Goal: Information Seeking & Learning: Find specific fact

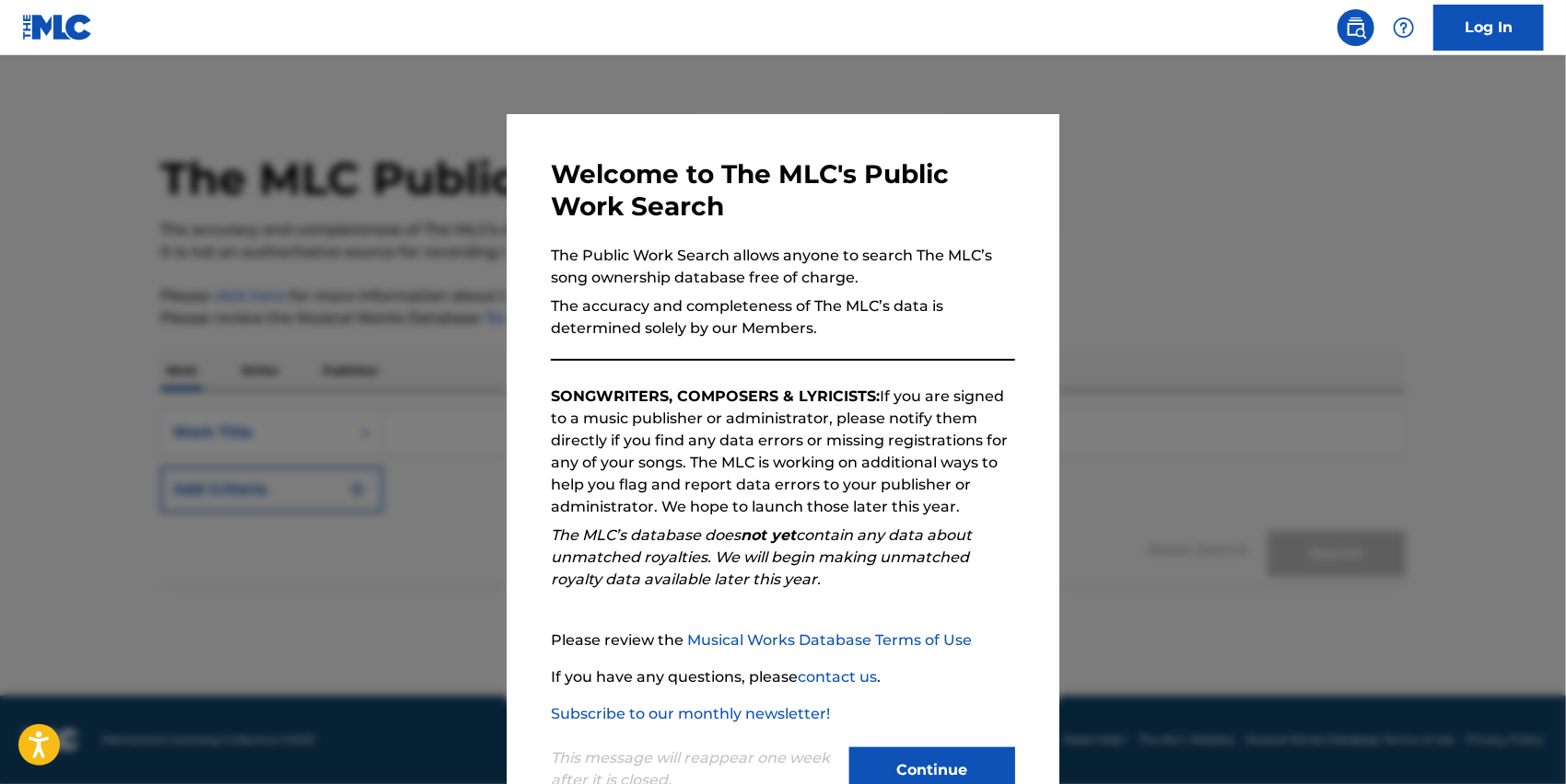
click at [973, 763] on button "Continue" at bounding box center [932, 770] width 166 height 46
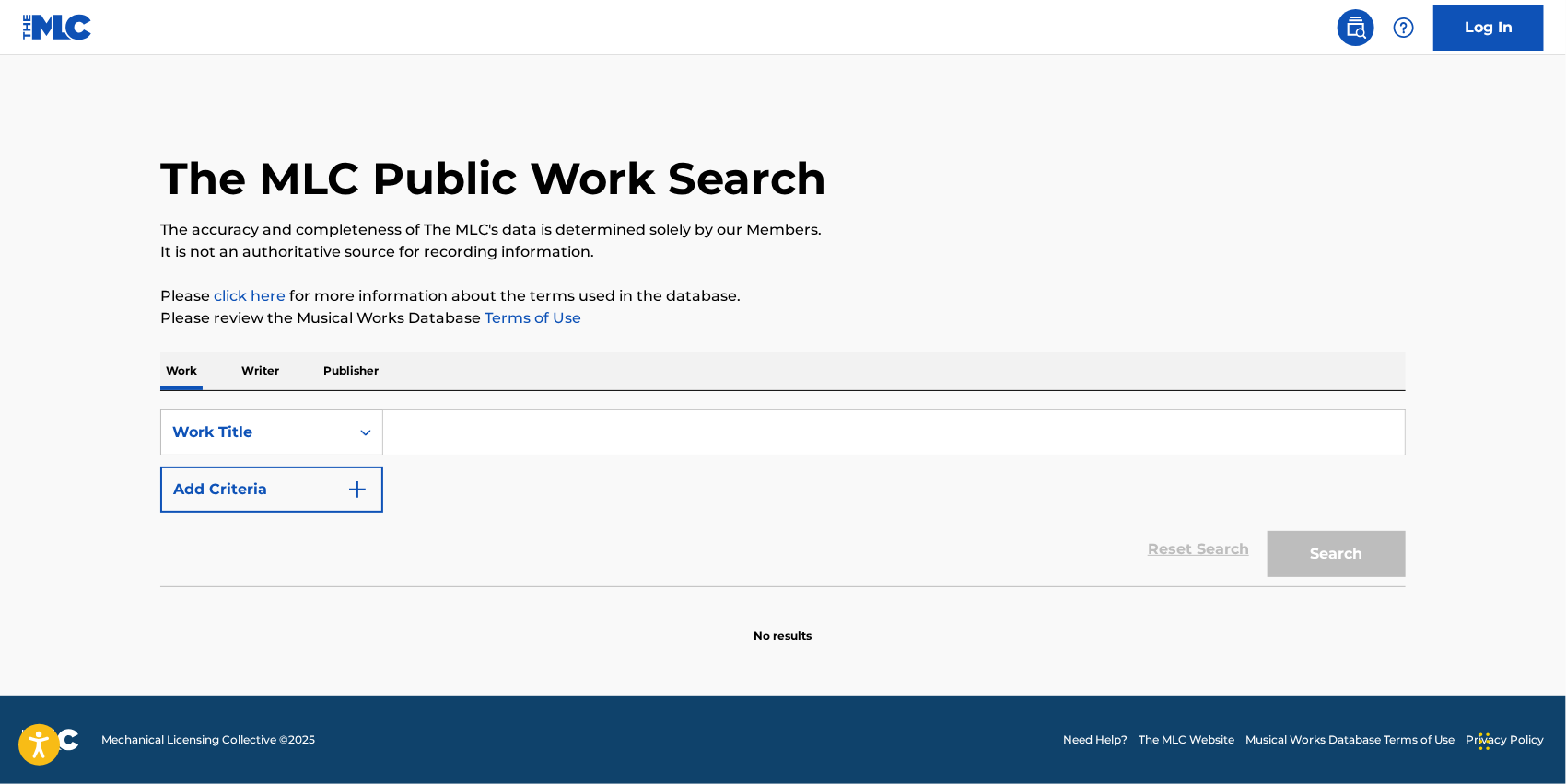
click at [532, 453] on input "Search Form" at bounding box center [894, 433] width 1022 height 44
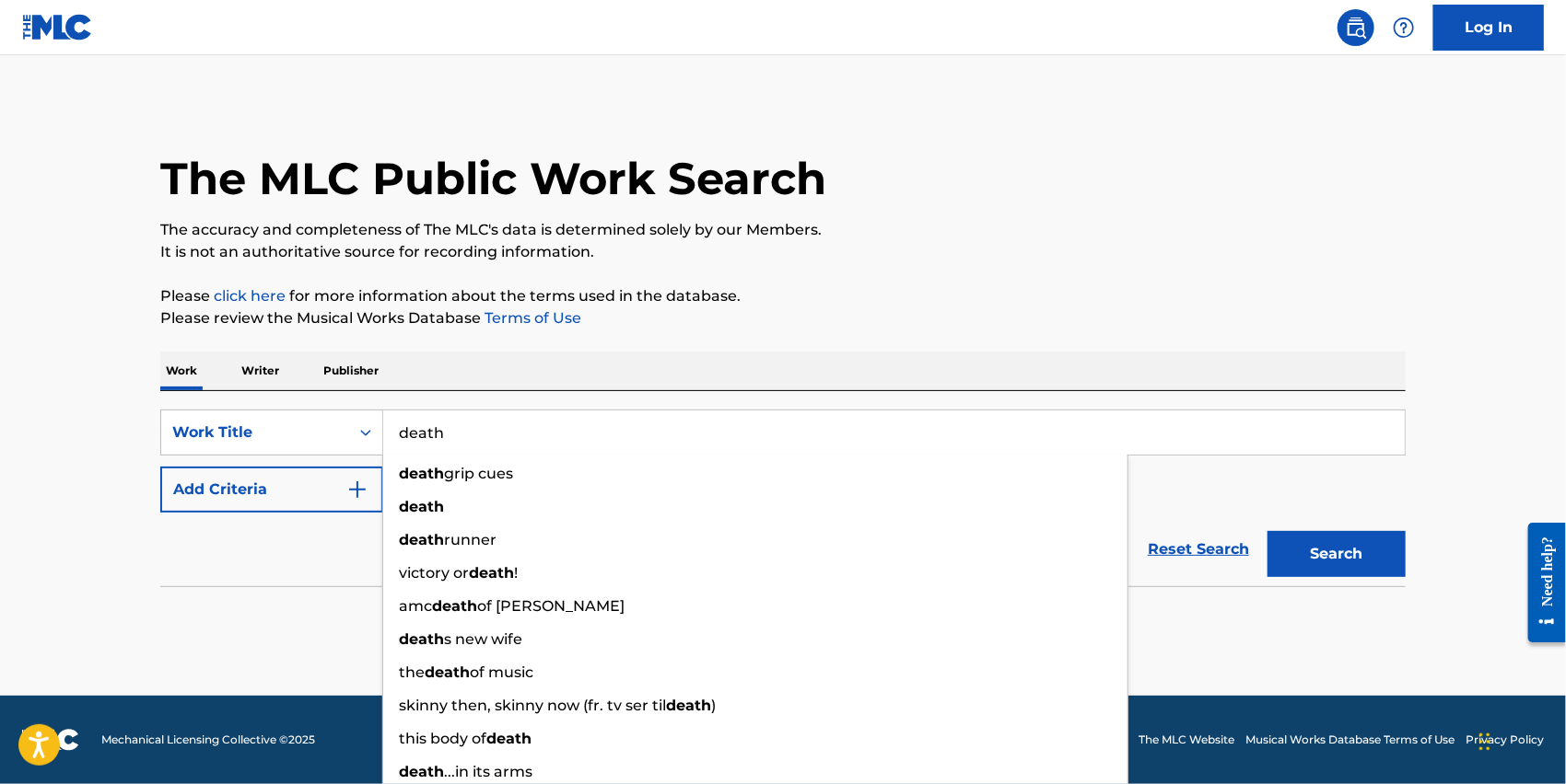
type input "death"
click at [365, 496] on img "Search Form" at bounding box center [358, 489] width 22 height 22
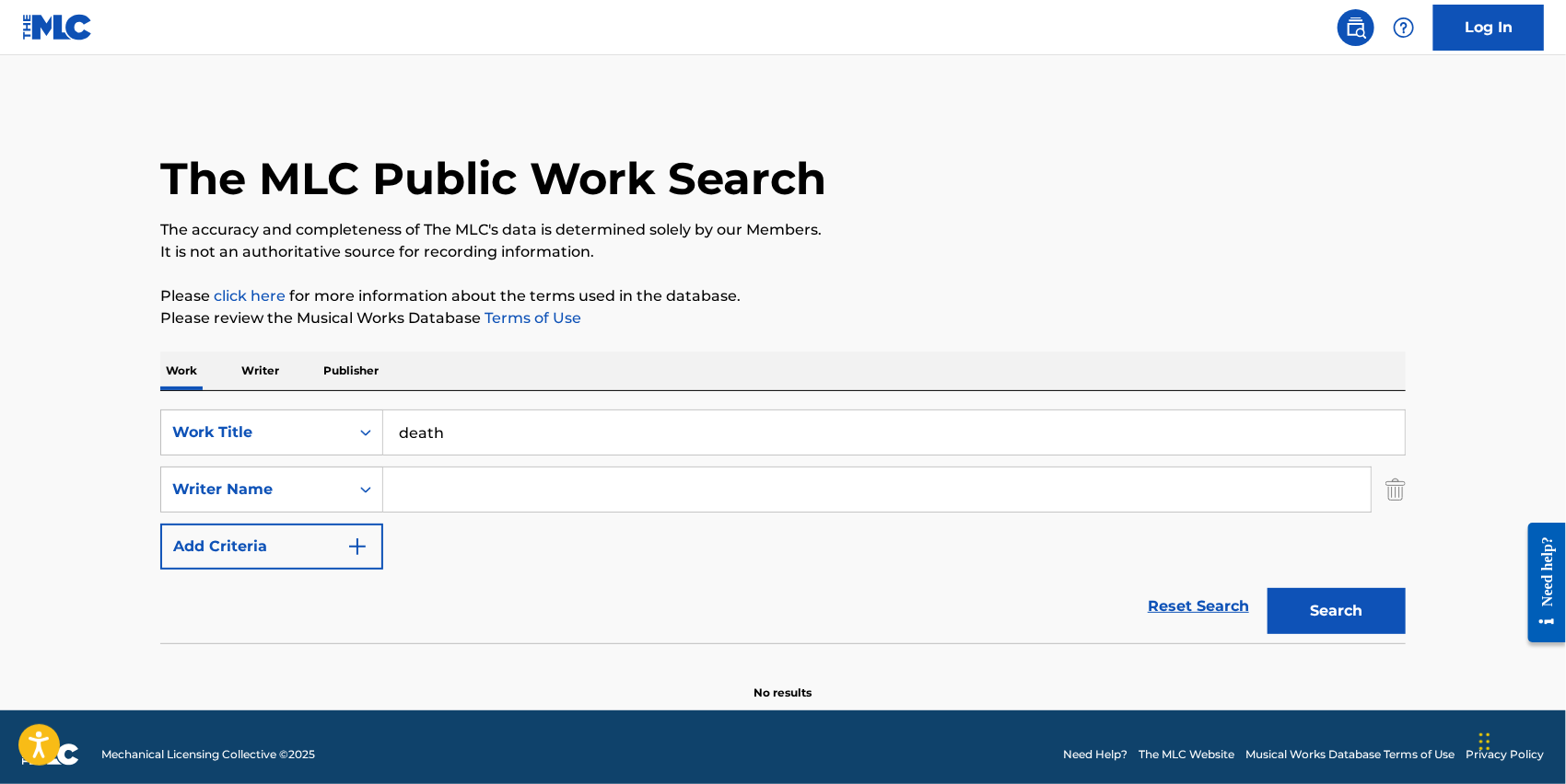
click at [467, 492] on input "Search Form" at bounding box center [876, 489] width 988 height 44
paste input "[PERSON_NAME] ([PERSON_NAME])"
drag, startPoint x: 570, startPoint y: 489, endPoint x: 915, endPoint y: 512, distance: 345.8
click at [914, 512] on div "SearchWithCriteriabc0270b9-6ca2-4db2-8265-c11844068928 Work Title death SearchW…" at bounding box center [783, 490] width 1246 height 160
type input "[PERSON_NAME]"
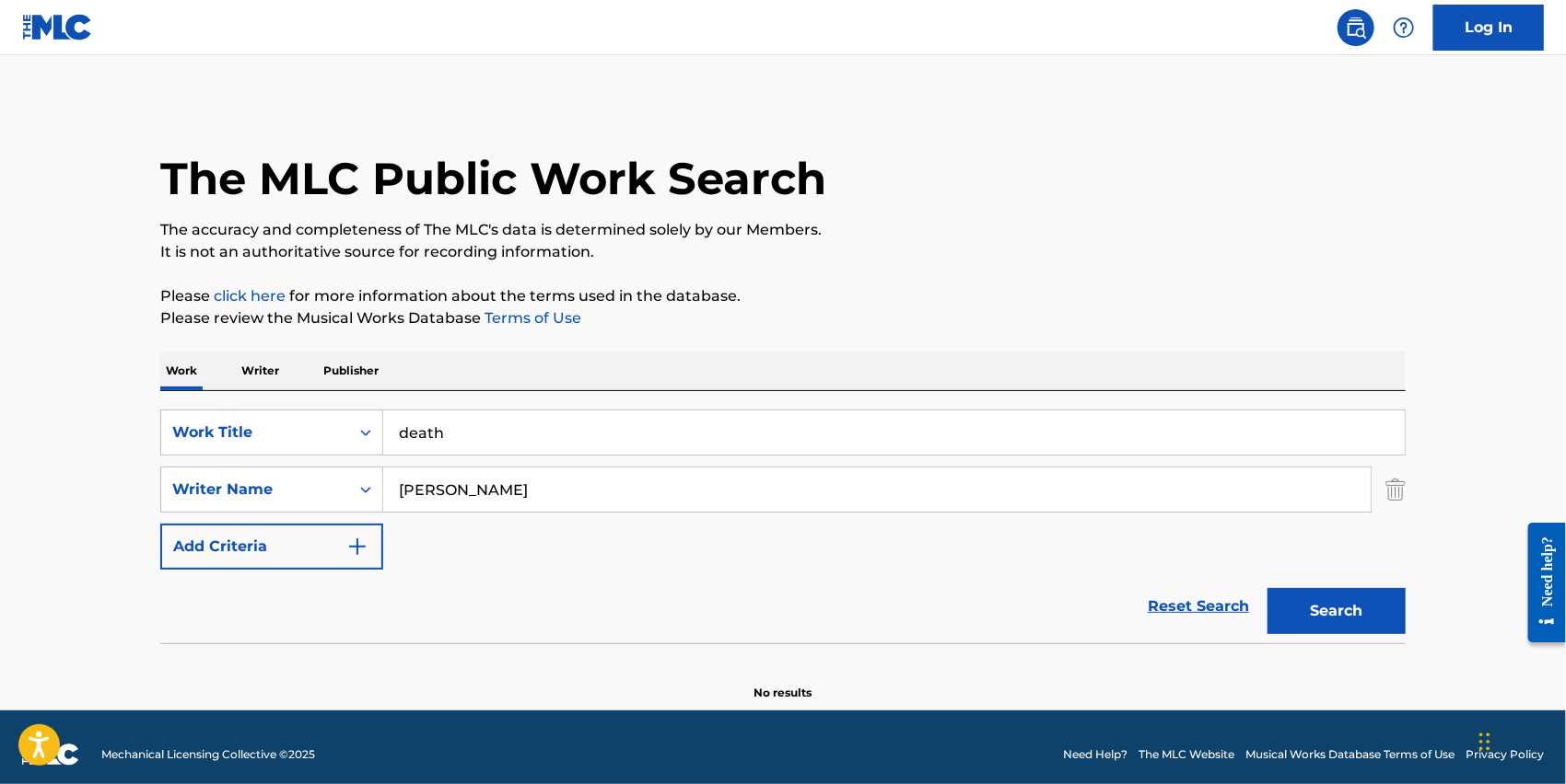
click at [1268, 589] on button "Search" at bounding box center [1336, 611] width 138 height 46
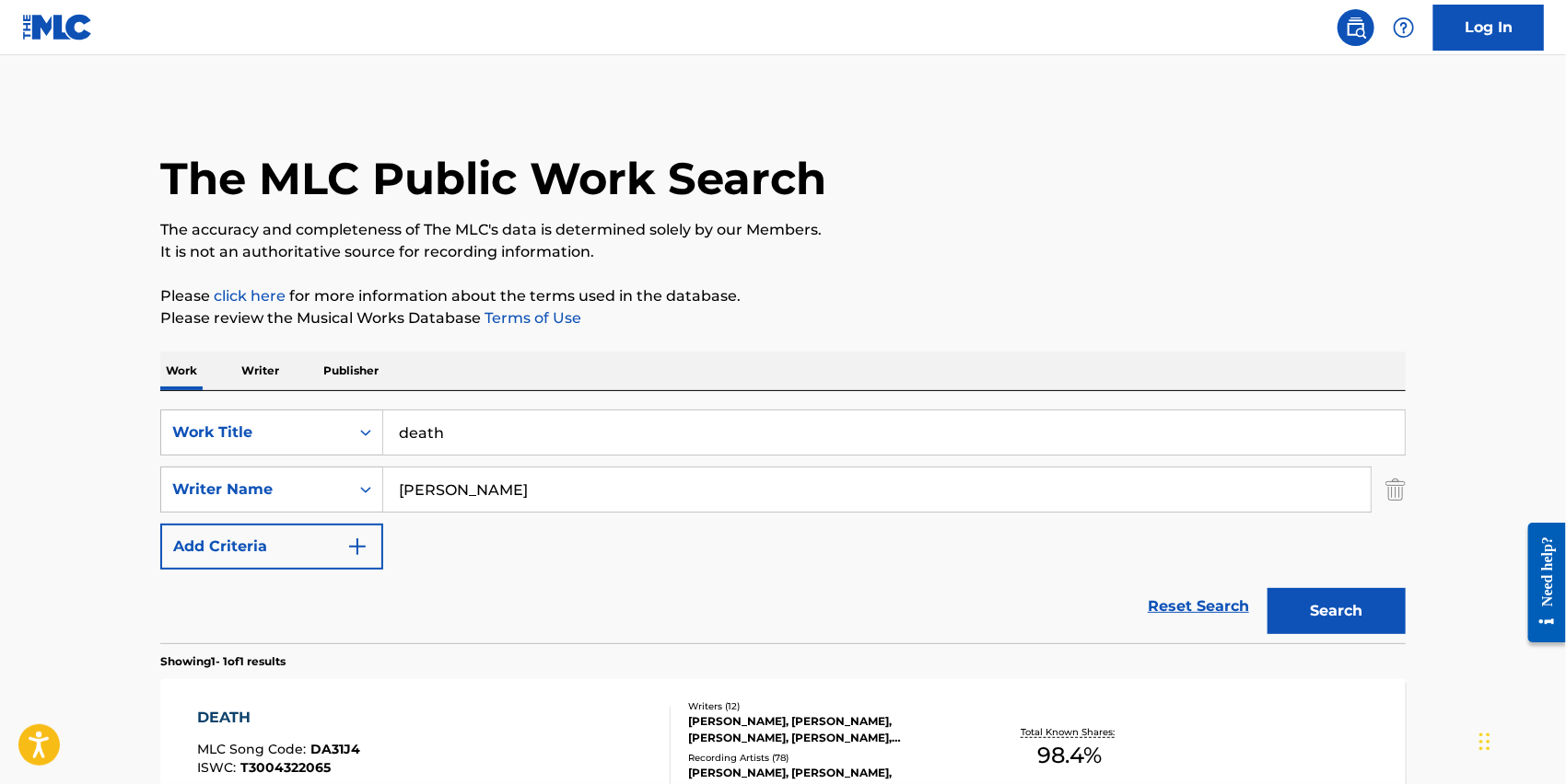
click at [1363, 619] on button "Search" at bounding box center [1336, 611] width 138 height 46
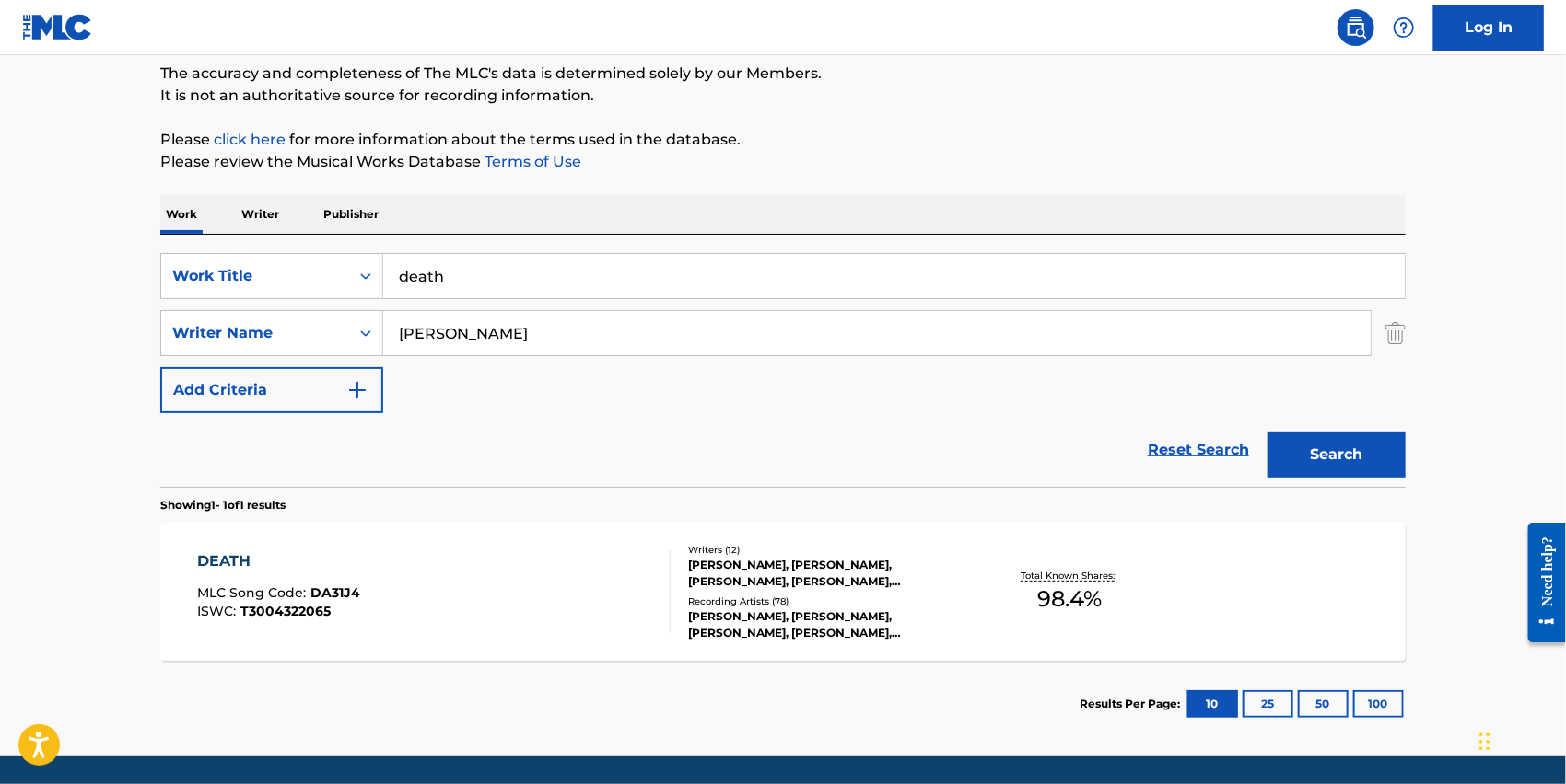
scroll to position [217, 0]
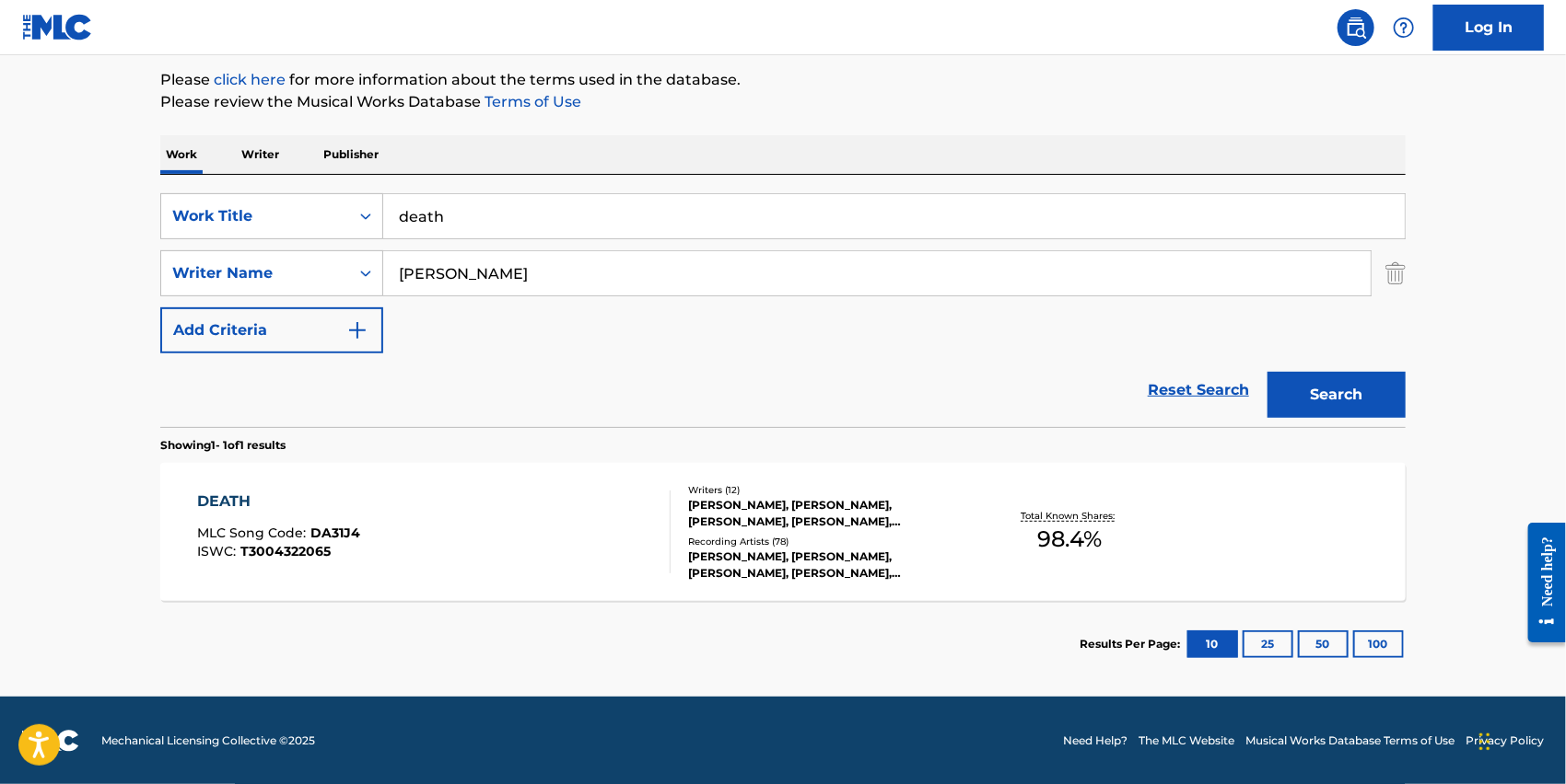
click at [1185, 512] on div "DEATH MLC Song Code : DA31J4 ISWC : T3004322065 Writers ( 12 ) [PERSON_NAME], […" at bounding box center [783, 531] width 1246 height 138
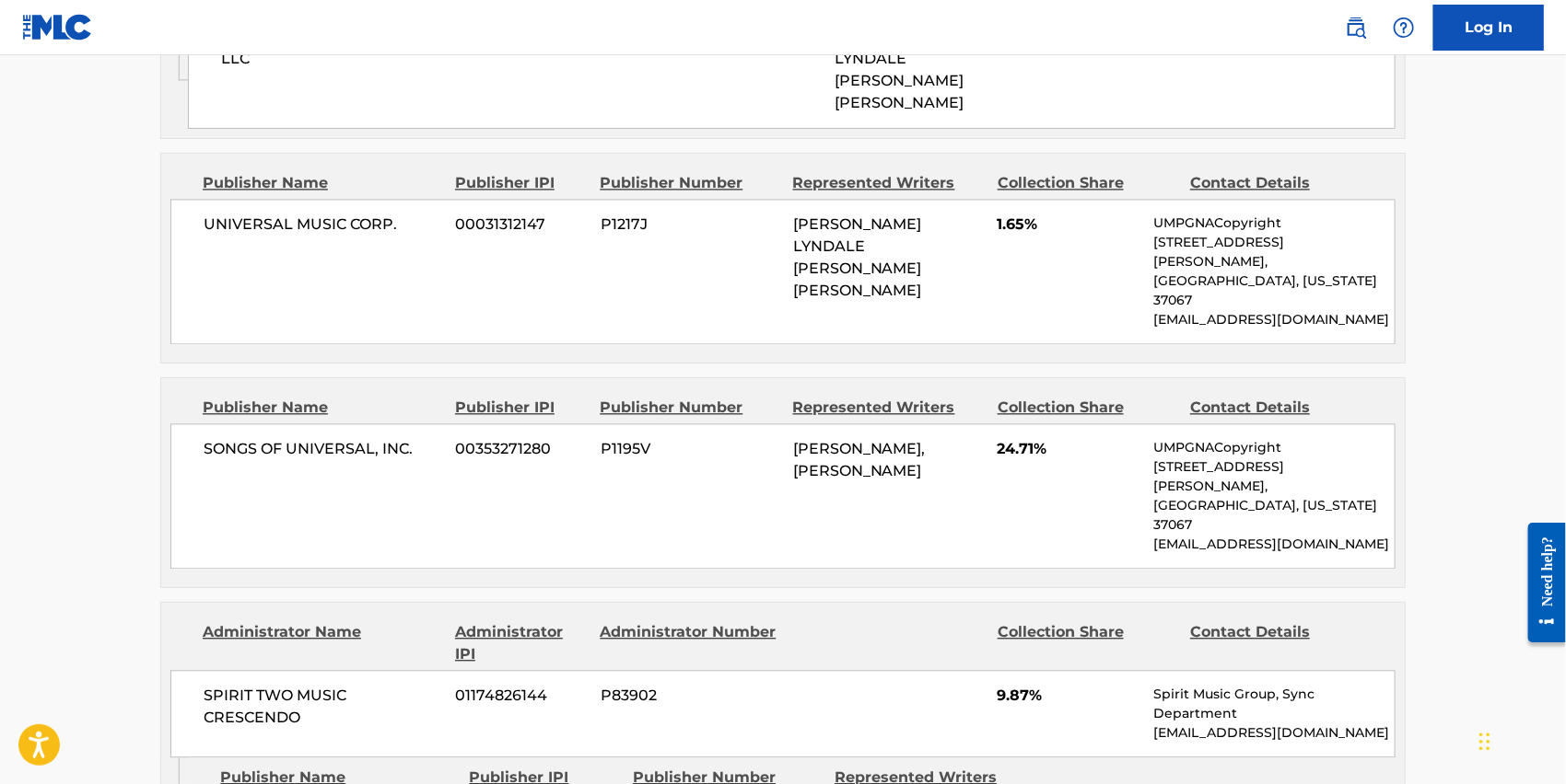
scroll to position [1963, 0]
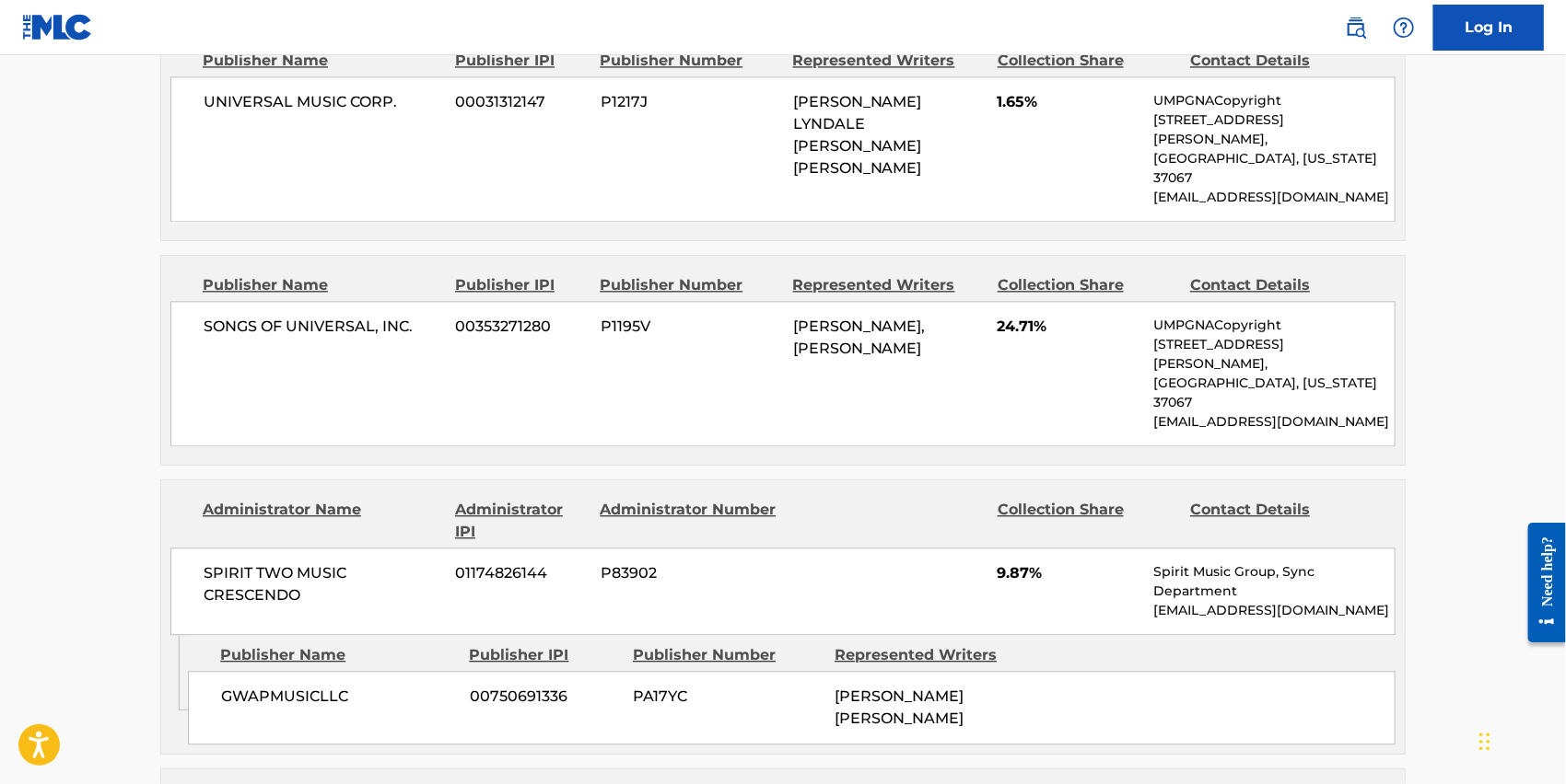
click at [240, 686] on span "GWAPMUSICLLC" at bounding box center [338, 697] width 234 height 22
copy span "GWAPMUSICLLC"
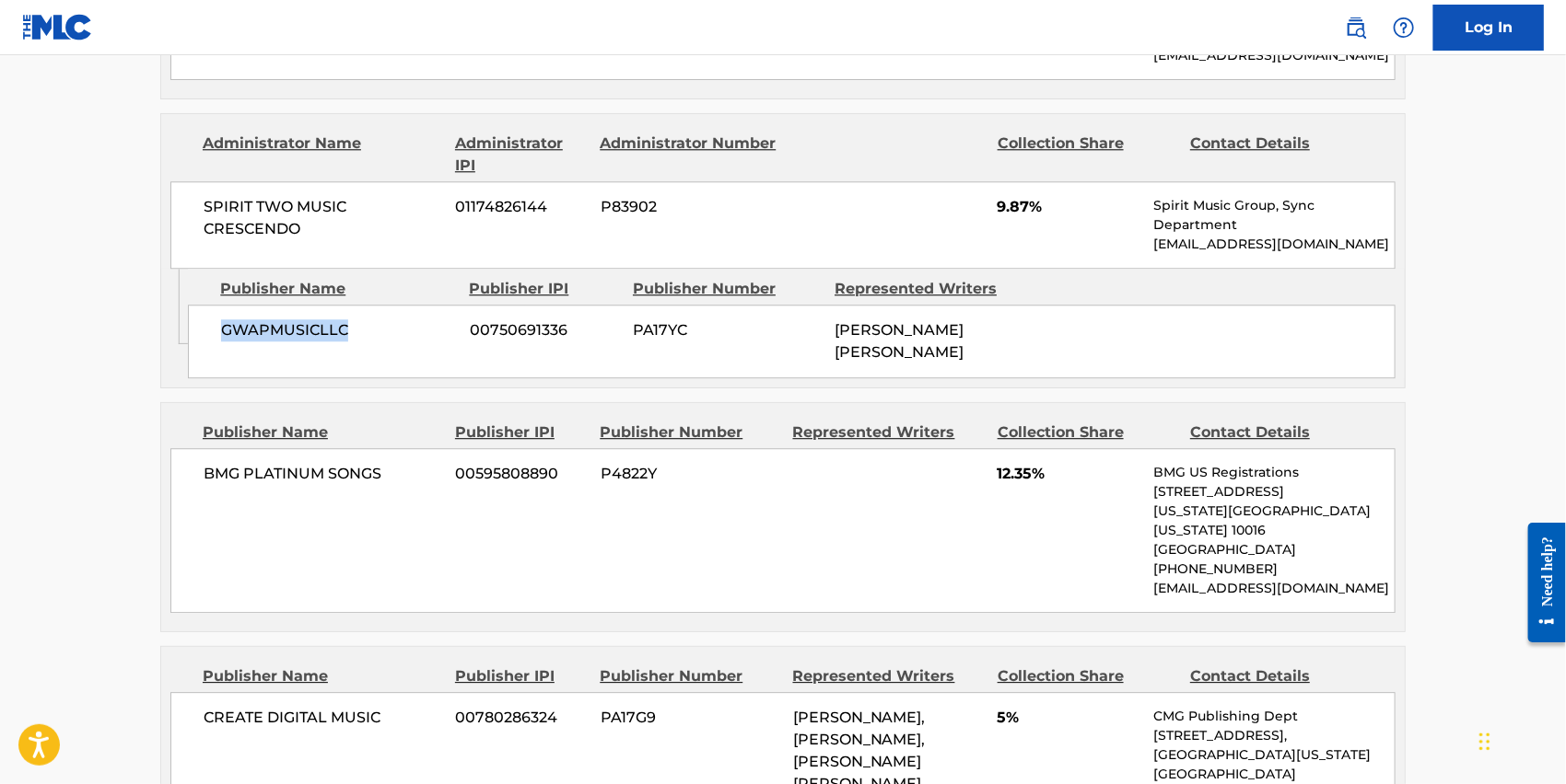
scroll to position [2332, 0]
drag, startPoint x: 915, startPoint y: 589, endPoint x: 792, endPoint y: 503, distance: 150.1
click at [793, 705] on div "[PERSON_NAME], [PERSON_NAME], [PERSON_NAME] [PERSON_NAME], [PERSON_NAME]" at bounding box center [888, 760] width 190 height 110
click at [826, 707] on span "[PERSON_NAME], [PERSON_NAME], [PERSON_NAME] [PERSON_NAME], [PERSON_NAME]" at bounding box center [860, 760] width 133 height 105
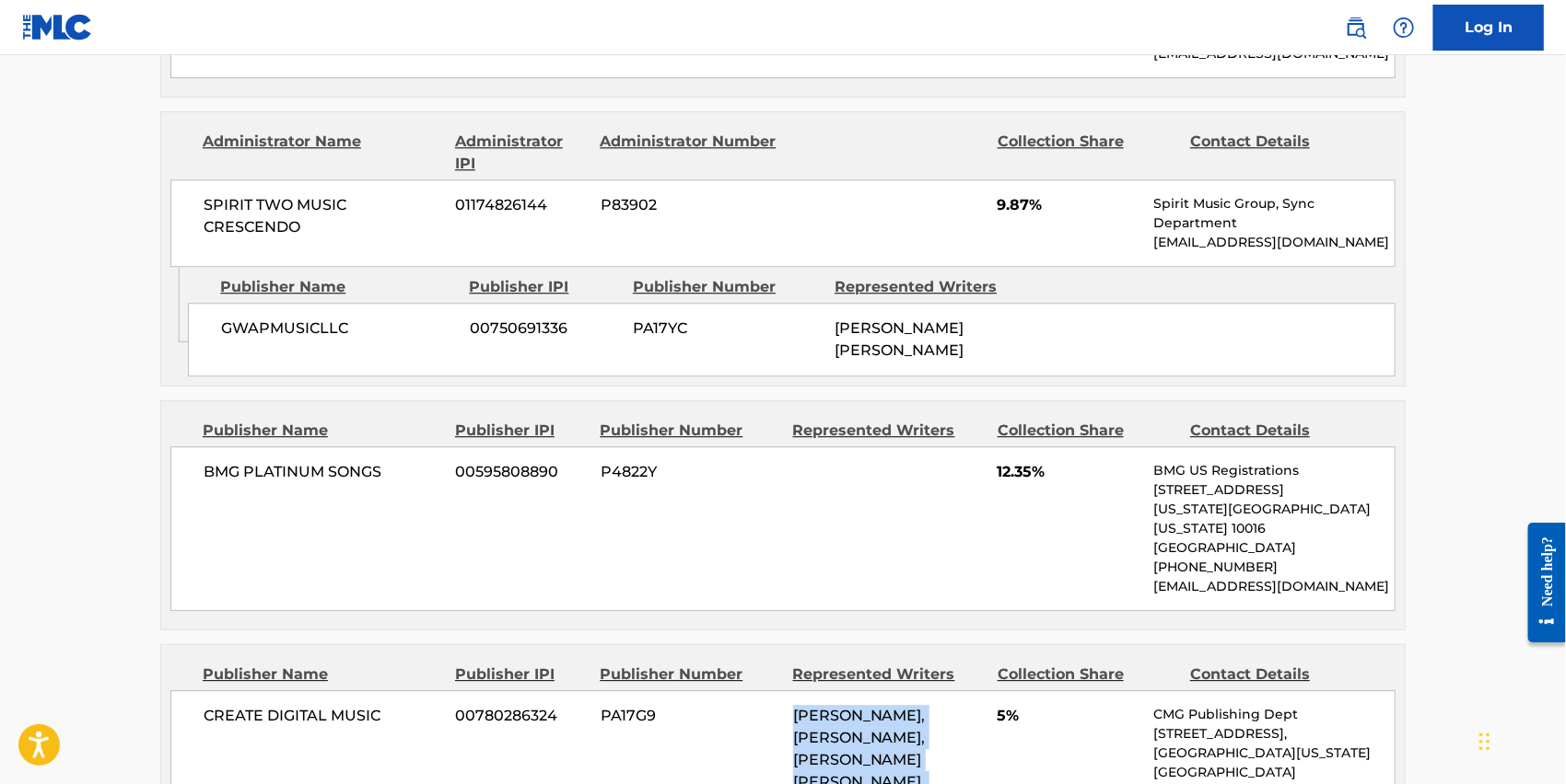
click at [826, 707] on span "[PERSON_NAME], [PERSON_NAME], [PERSON_NAME] [PERSON_NAME], [PERSON_NAME]" at bounding box center [860, 760] width 133 height 105
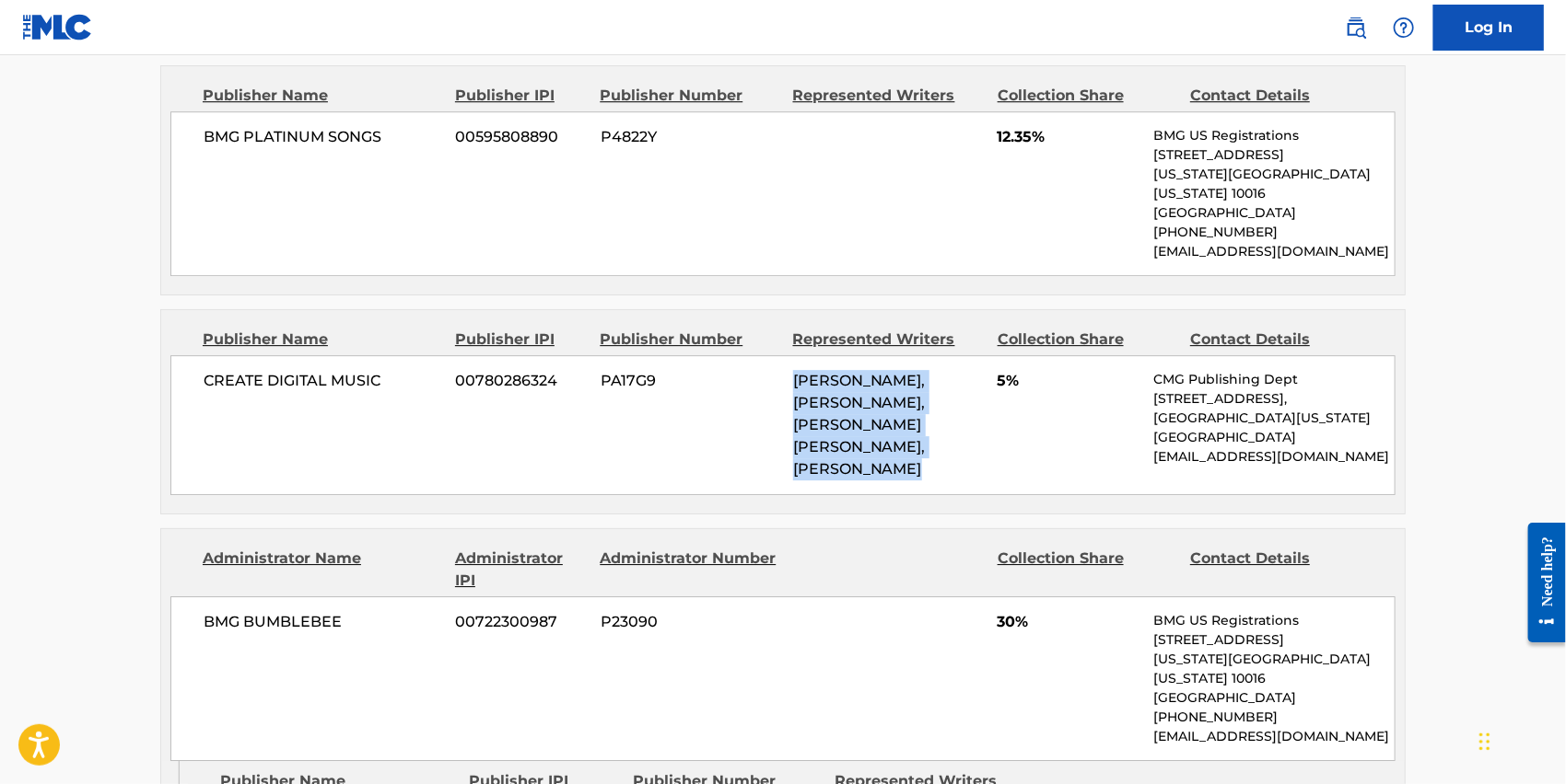
scroll to position [2701, 0]
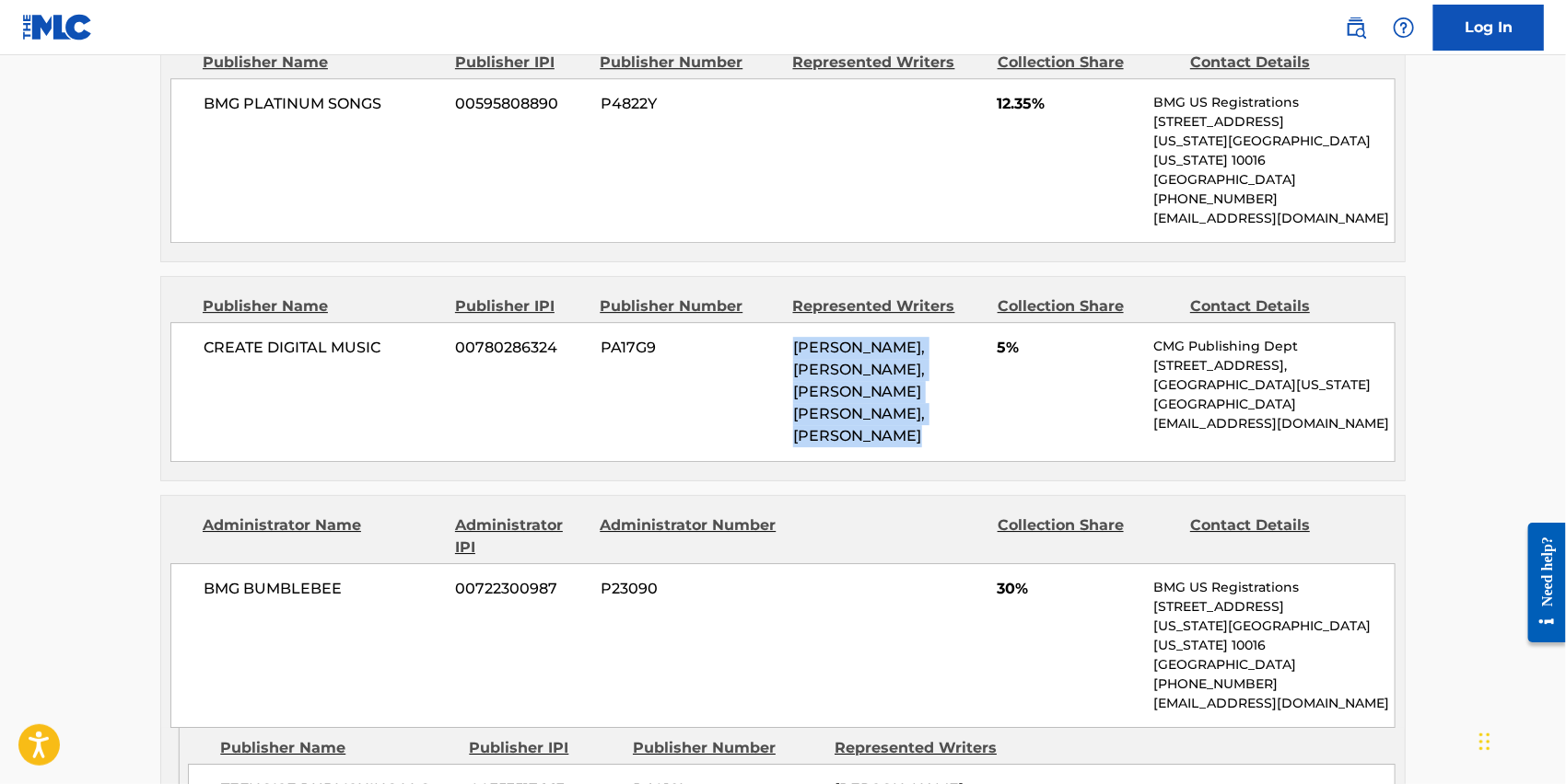
drag, startPoint x: 958, startPoint y: 625, endPoint x: 792, endPoint y: 557, distance: 179.4
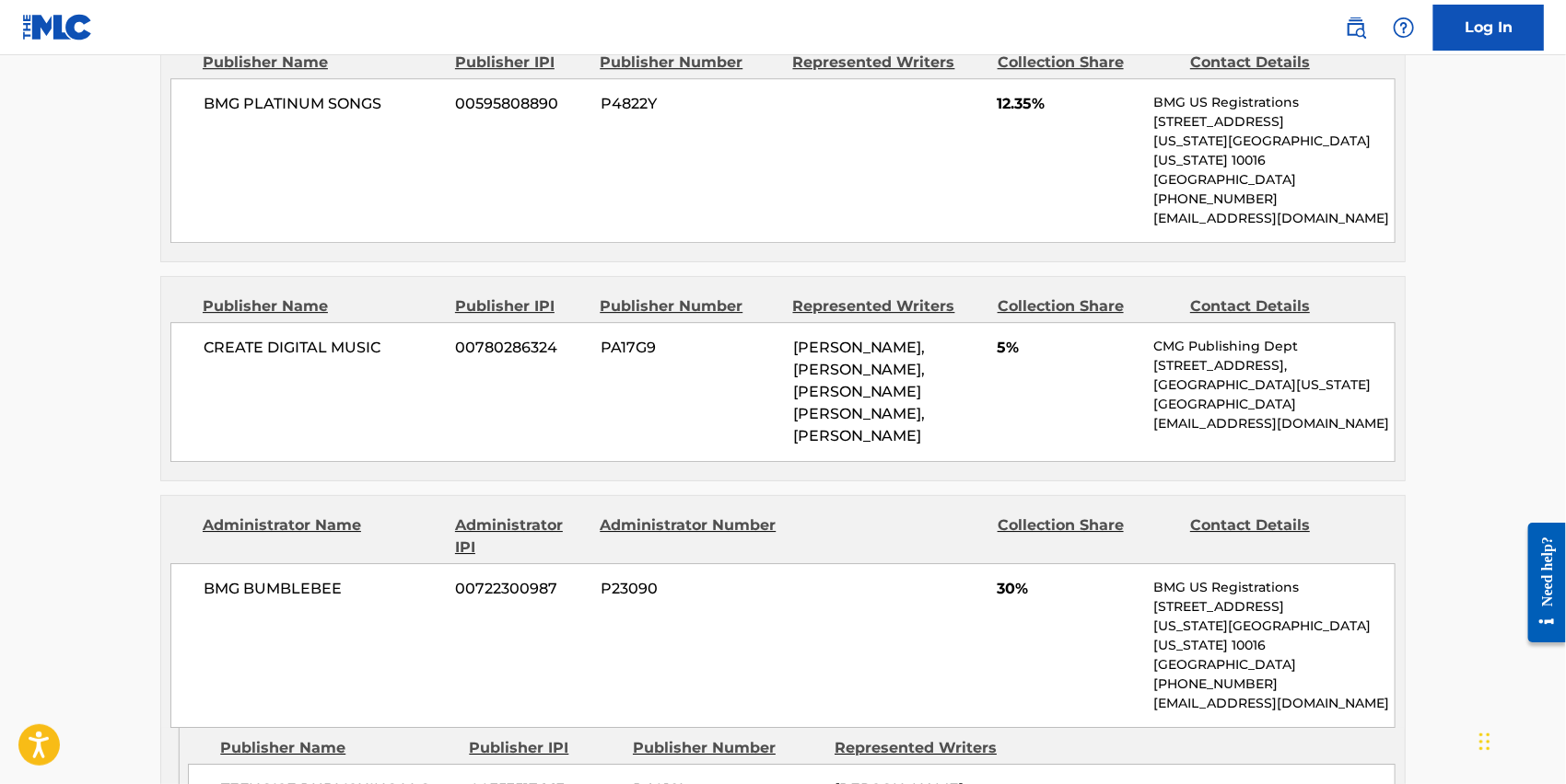
click at [326, 779] on span "TEFNOISE PUBLISHING LLC" at bounding box center [338, 790] width 234 height 22
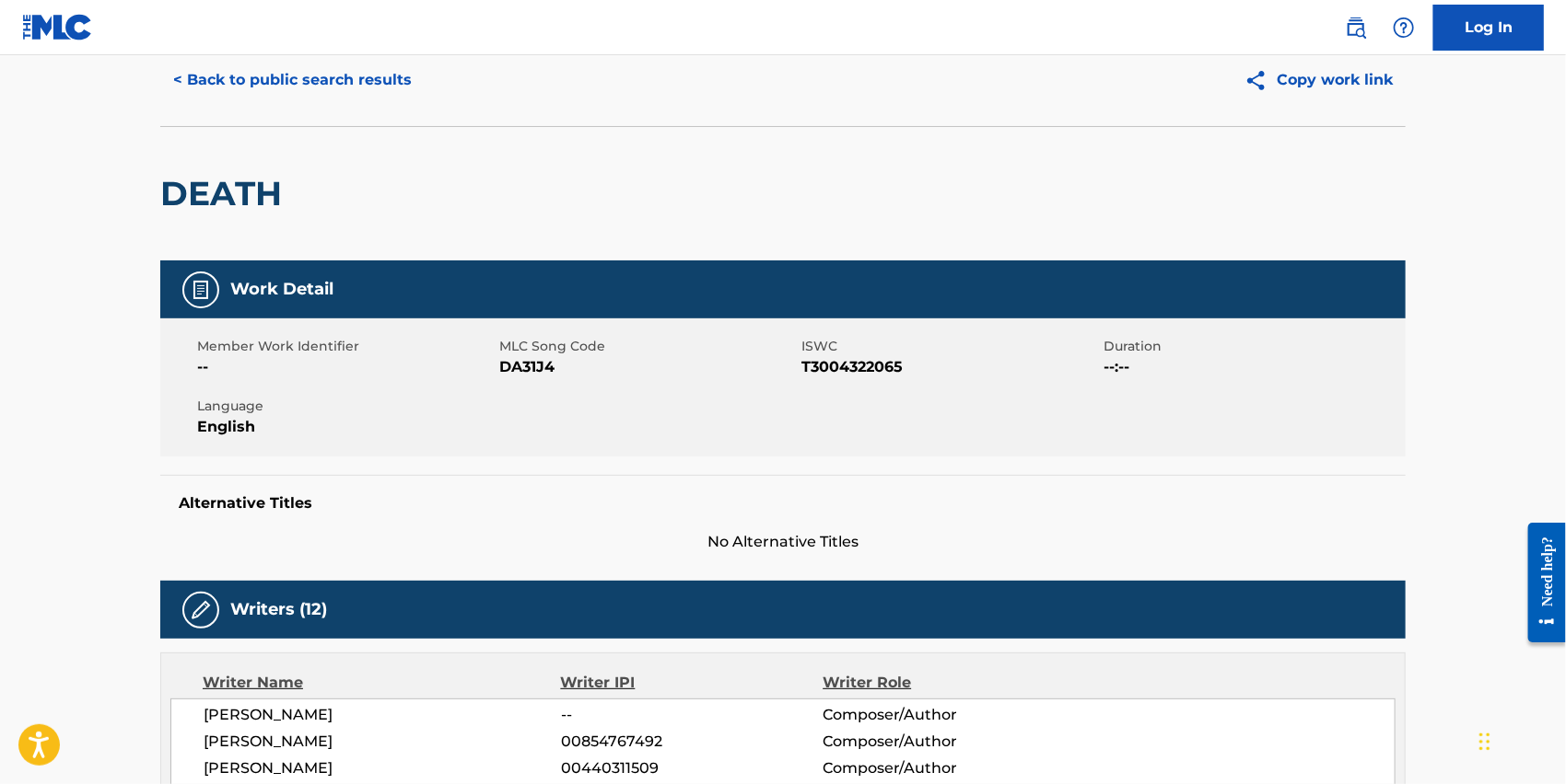
scroll to position [0, 0]
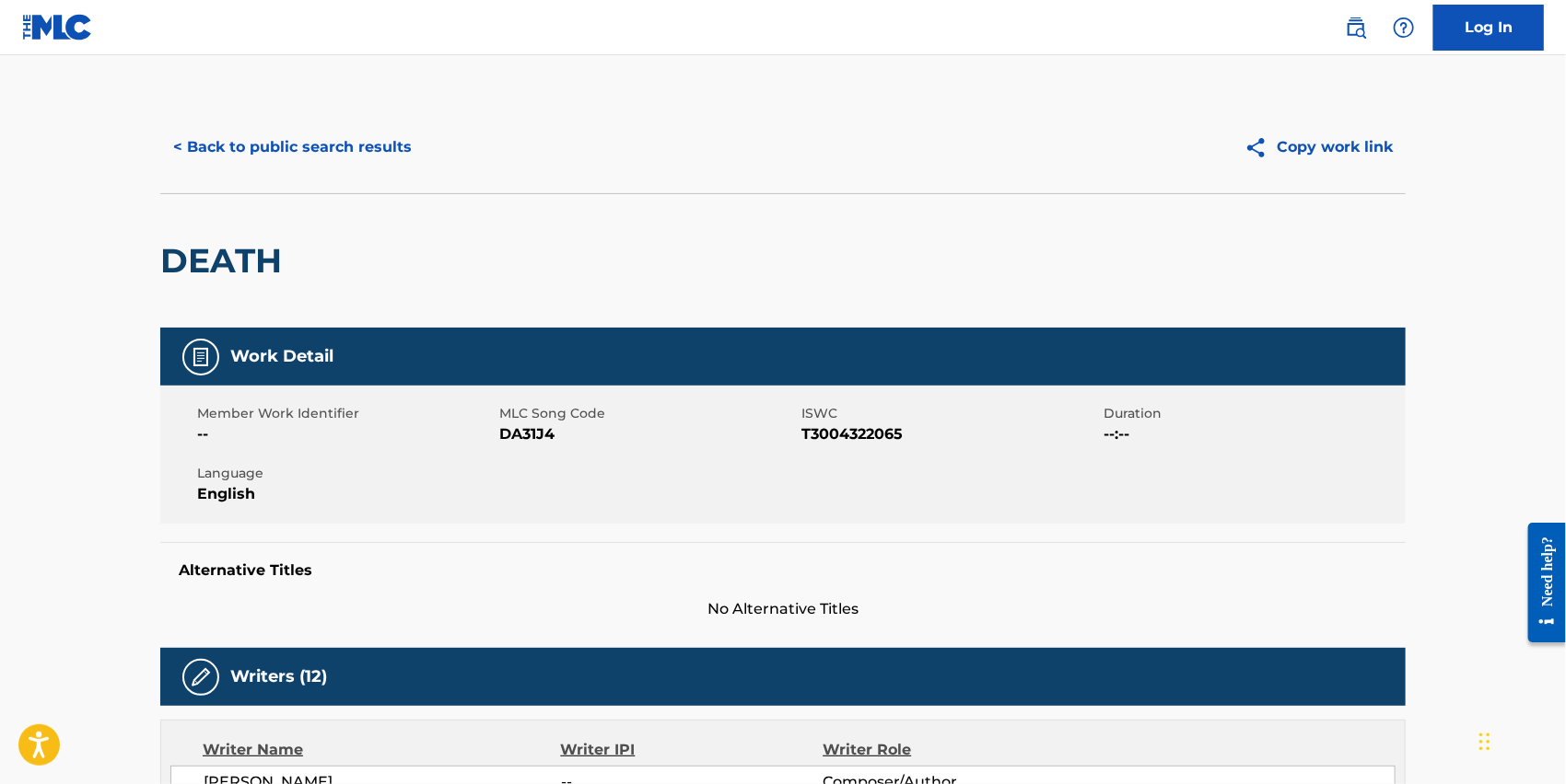
click at [270, 145] on button "< Back to public search results" at bounding box center [292, 146] width 265 height 46
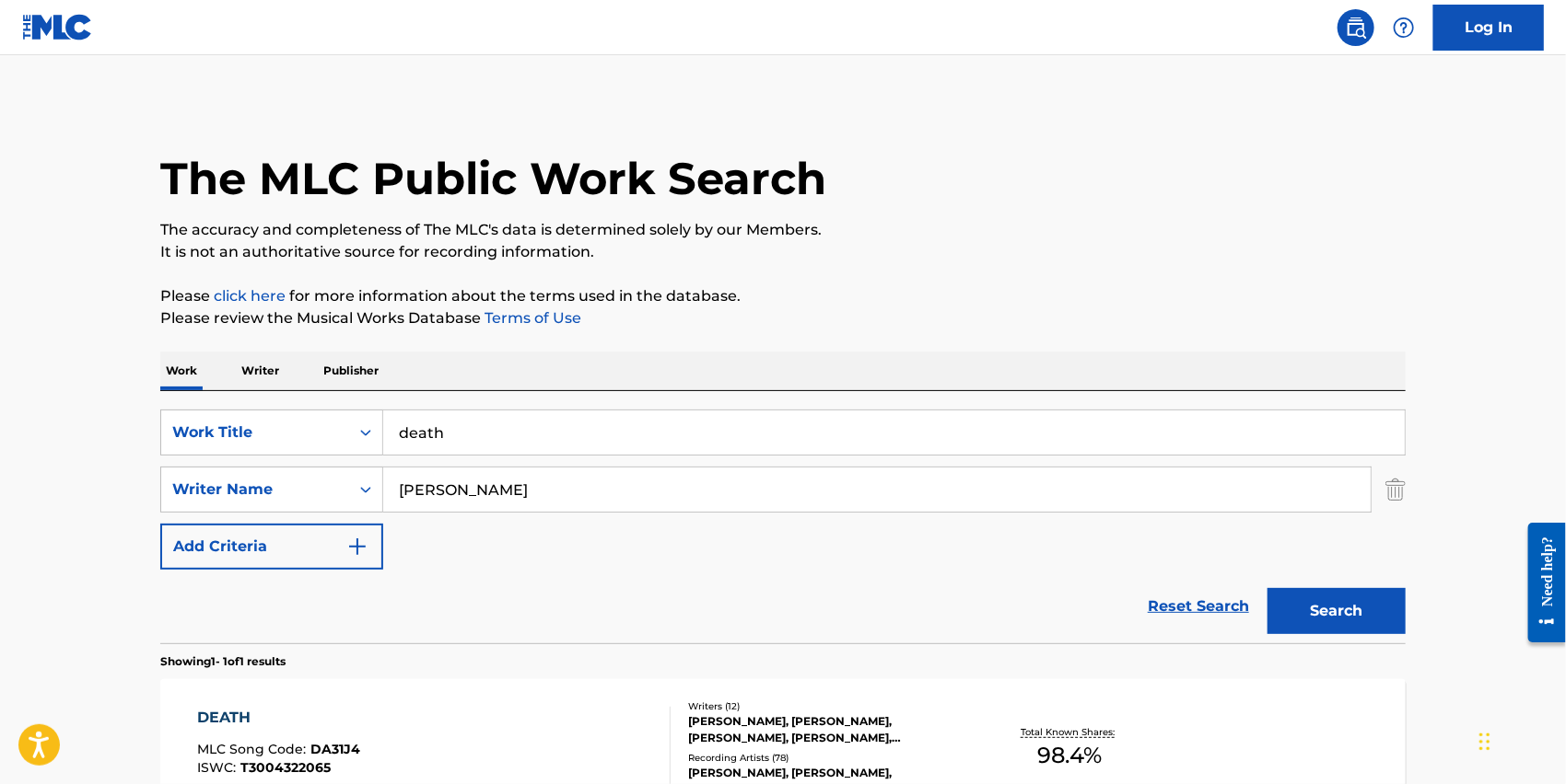
scroll to position [111, 0]
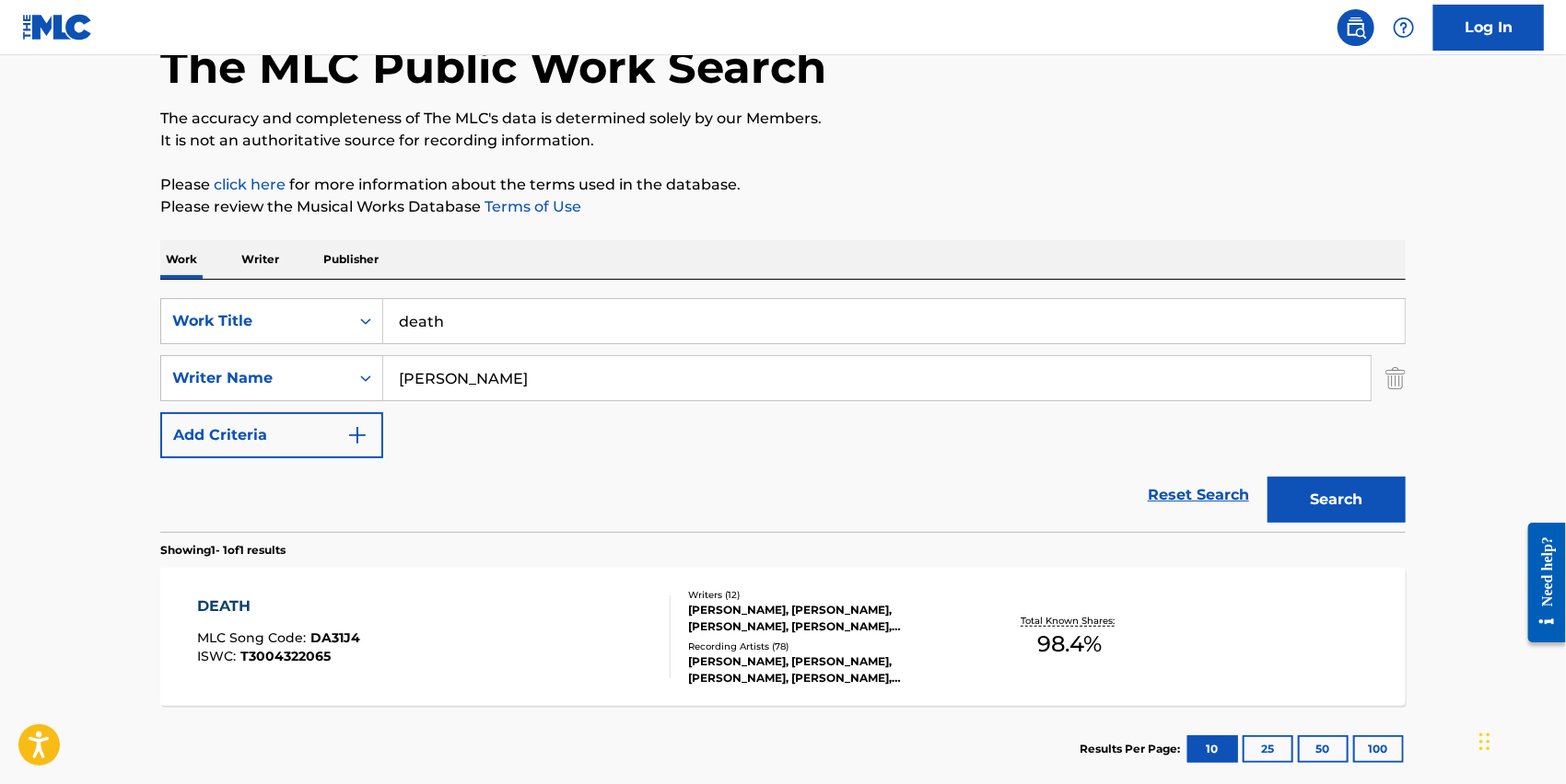
click at [545, 325] on input "death" at bounding box center [894, 320] width 1022 height 44
type input "hit a mothafuckA"
click at [536, 384] on input "[PERSON_NAME]" at bounding box center [876, 378] width 988 height 44
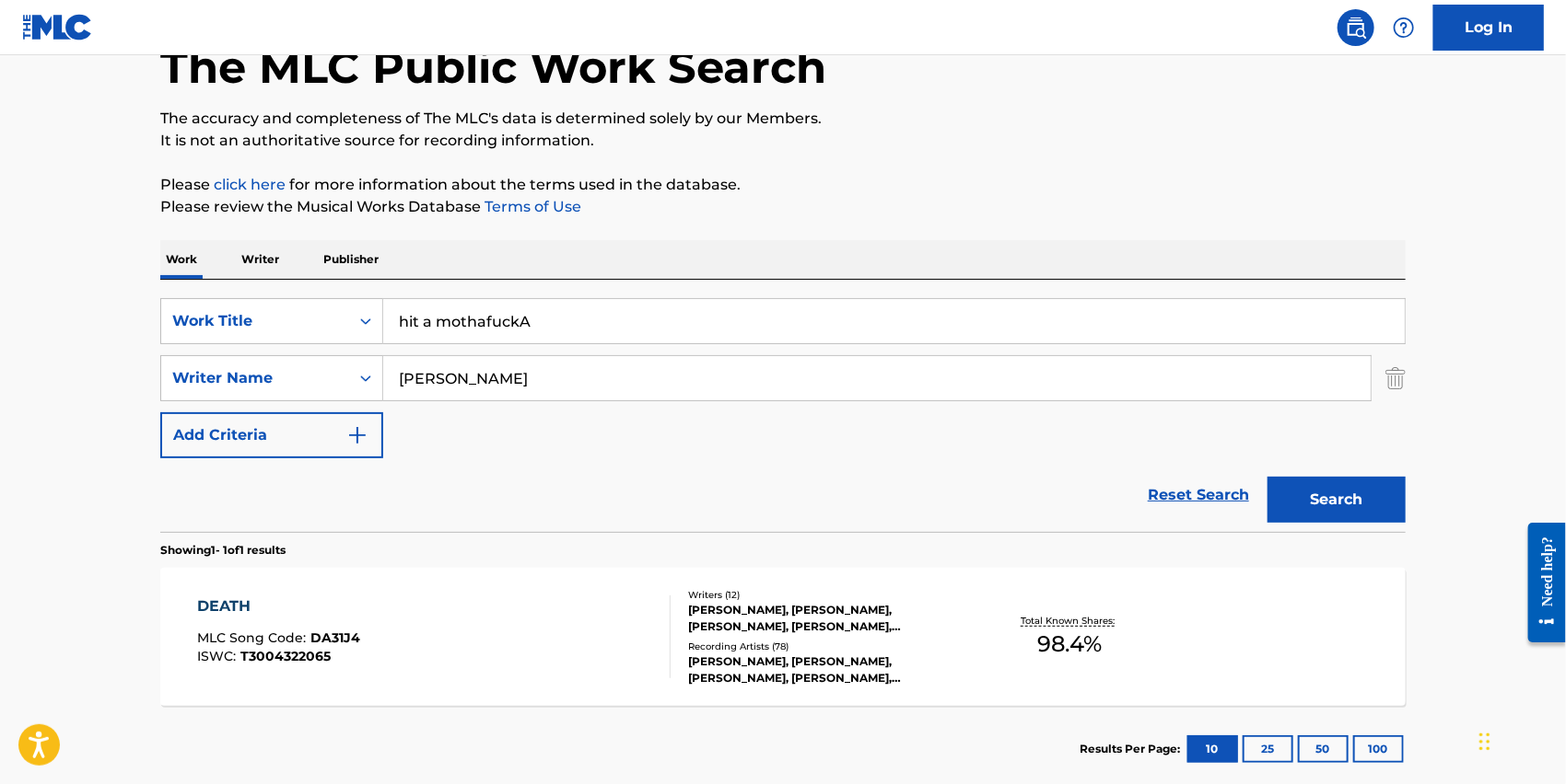
click at [536, 384] on input "[PERSON_NAME]" at bounding box center [876, 378] width 988 height 44
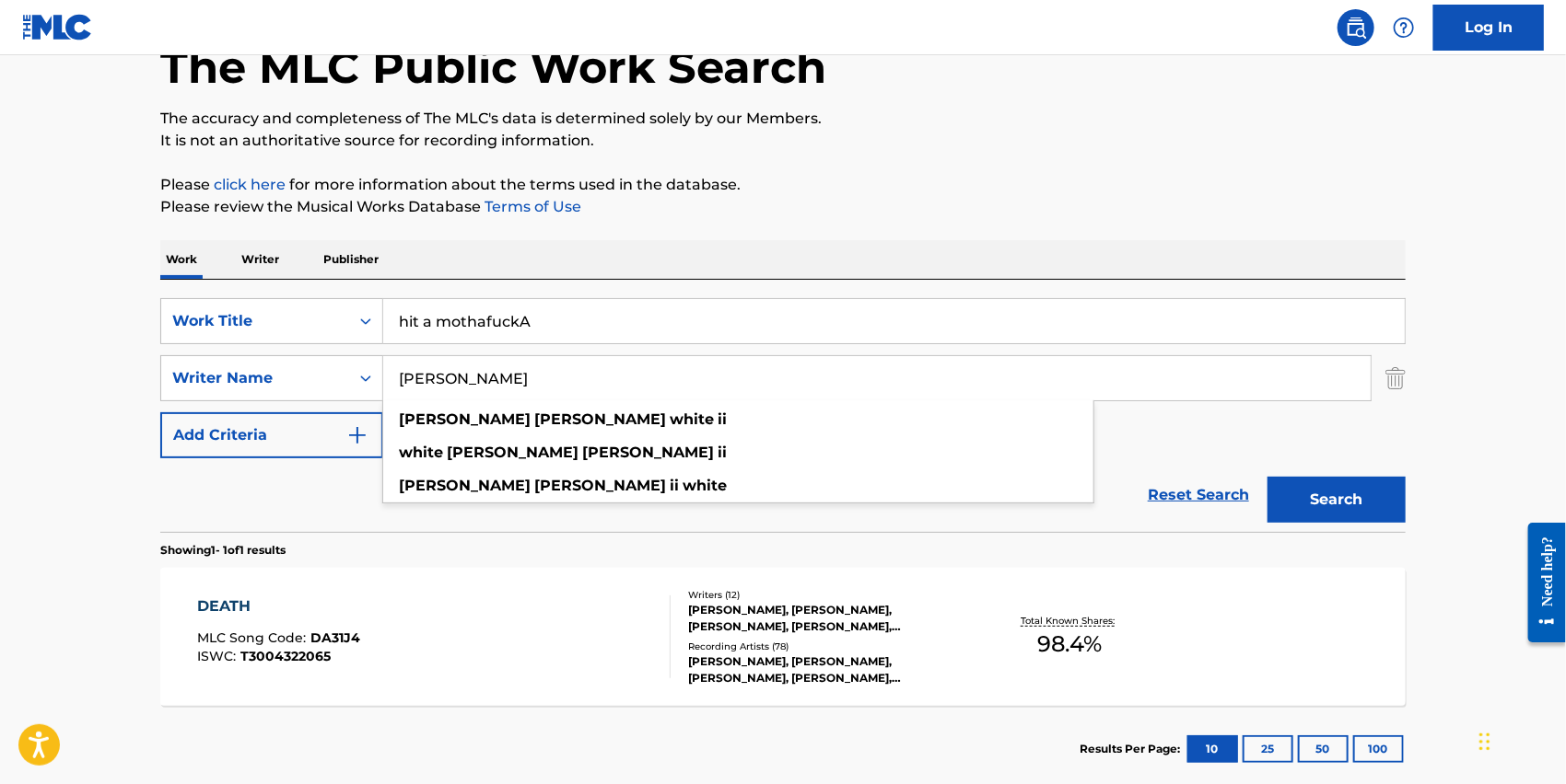
click at [536, 384] on input "[PERSON_NAME]" at bounding box center [876, 378] width 988 height 44
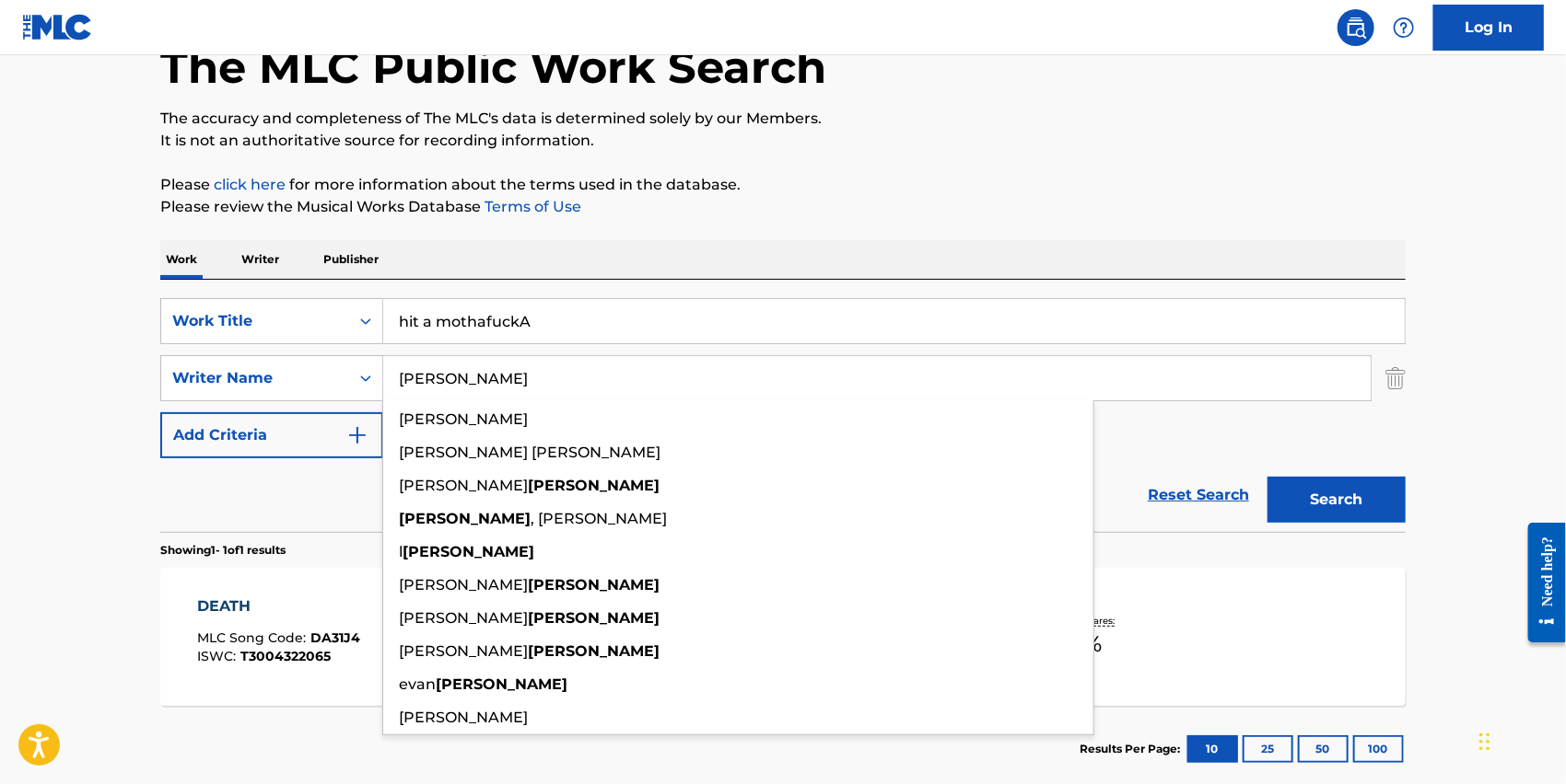
type input "[PERSON_NAME]"
click at [1268, 476] on button "Search" at bounding box center [1336, 499] width 138 height 46
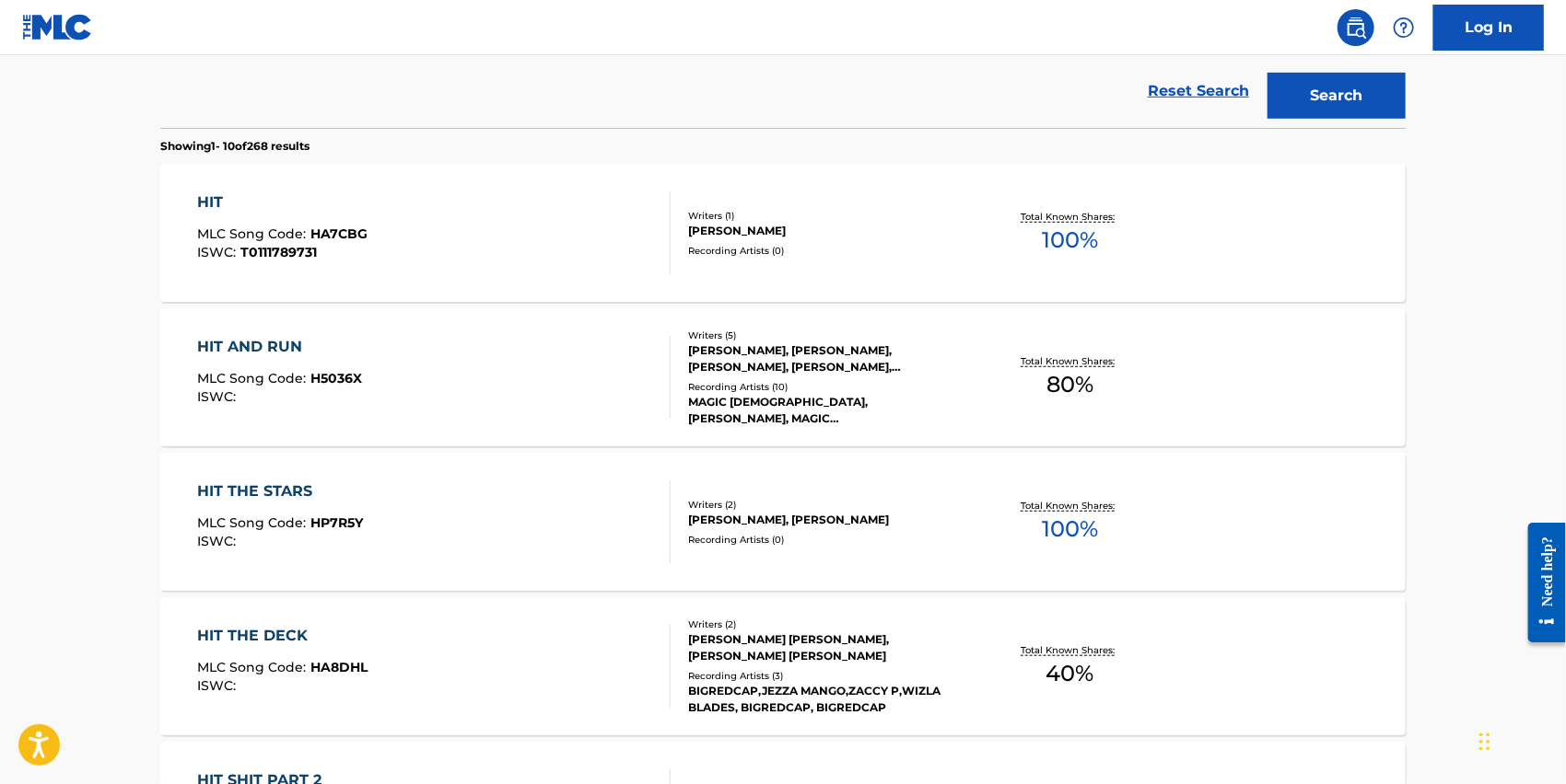
scroll to position [421, 0]
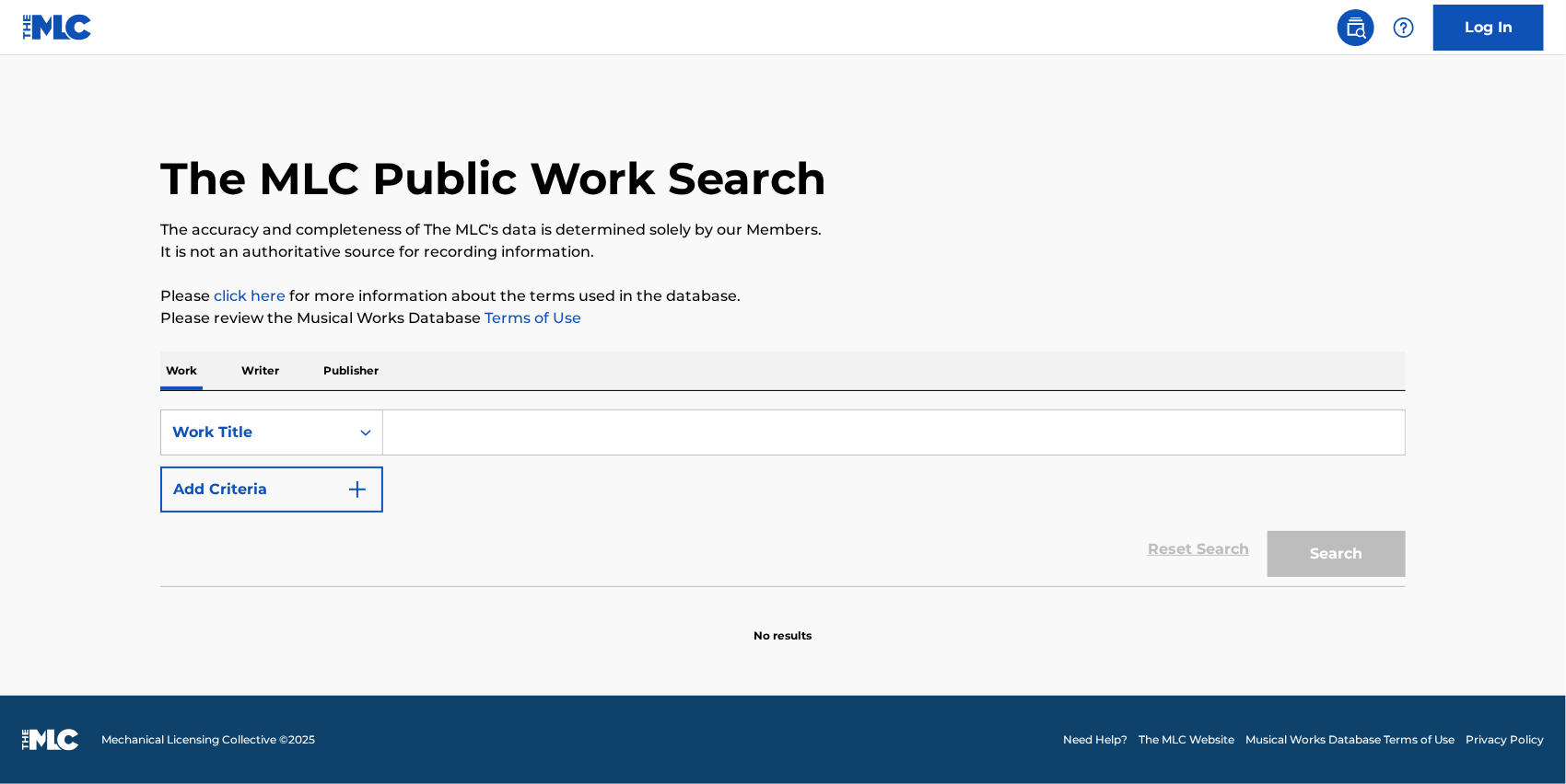
click at [503, 418] on input "Search Form" at bounding box center [894, 433] width 1022 height 44
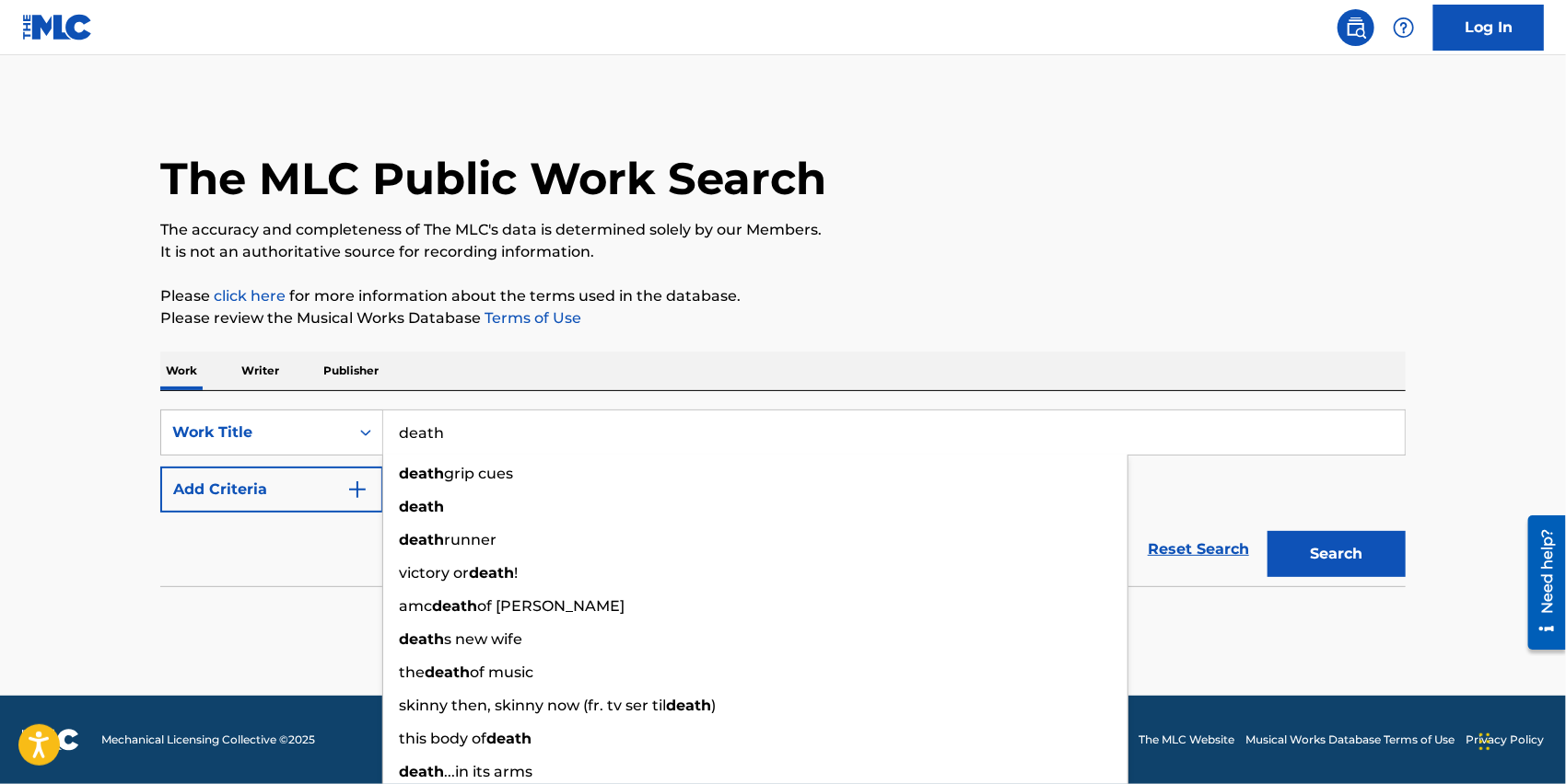
type input "death"
click at [324, 485] on button "Add Criteria" at bounding box center [272, 489] width 223 height 46
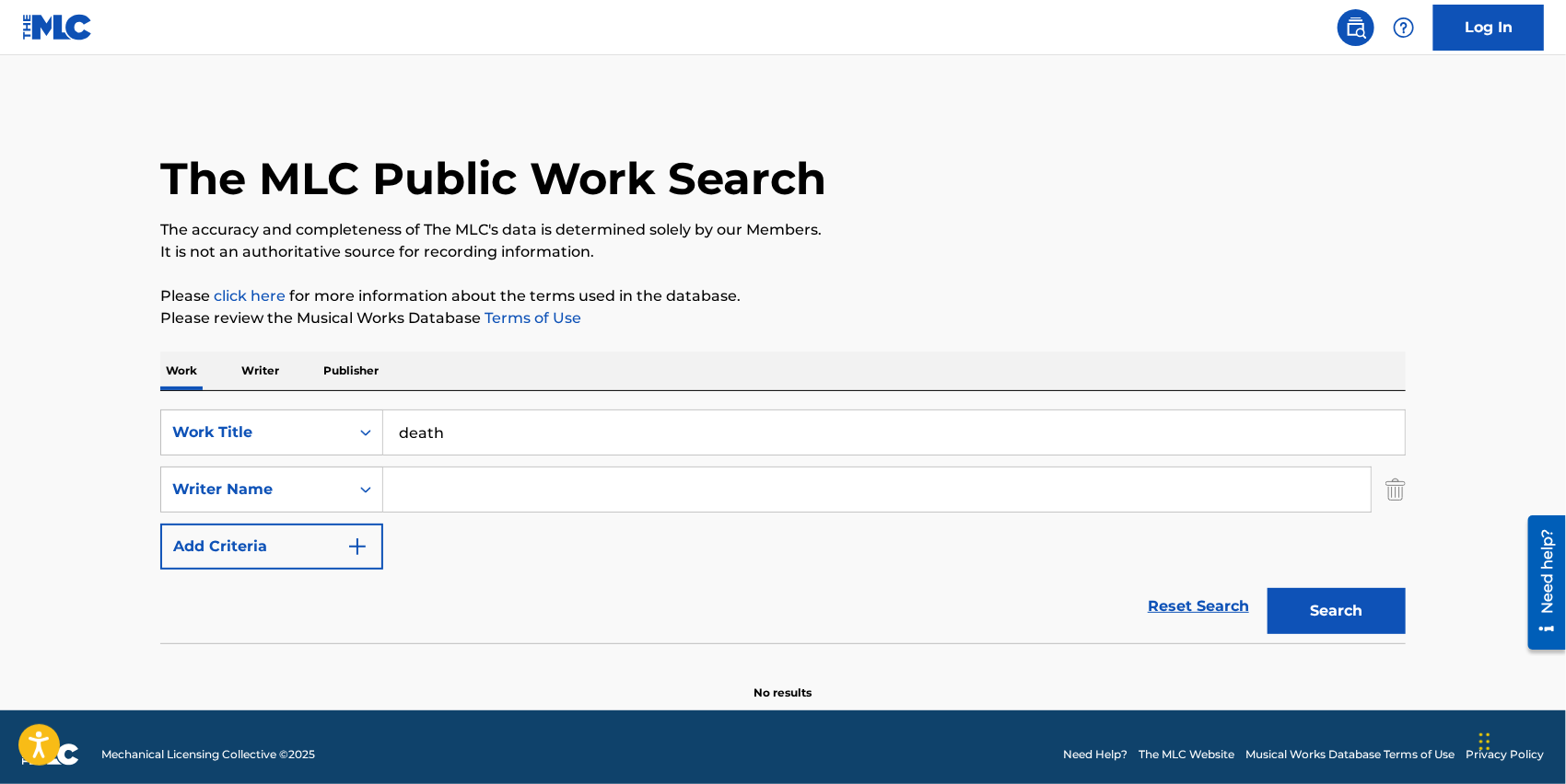
click at [437, 490] on input "Search Form" at bounding box center [876, 489] width 988 height 44
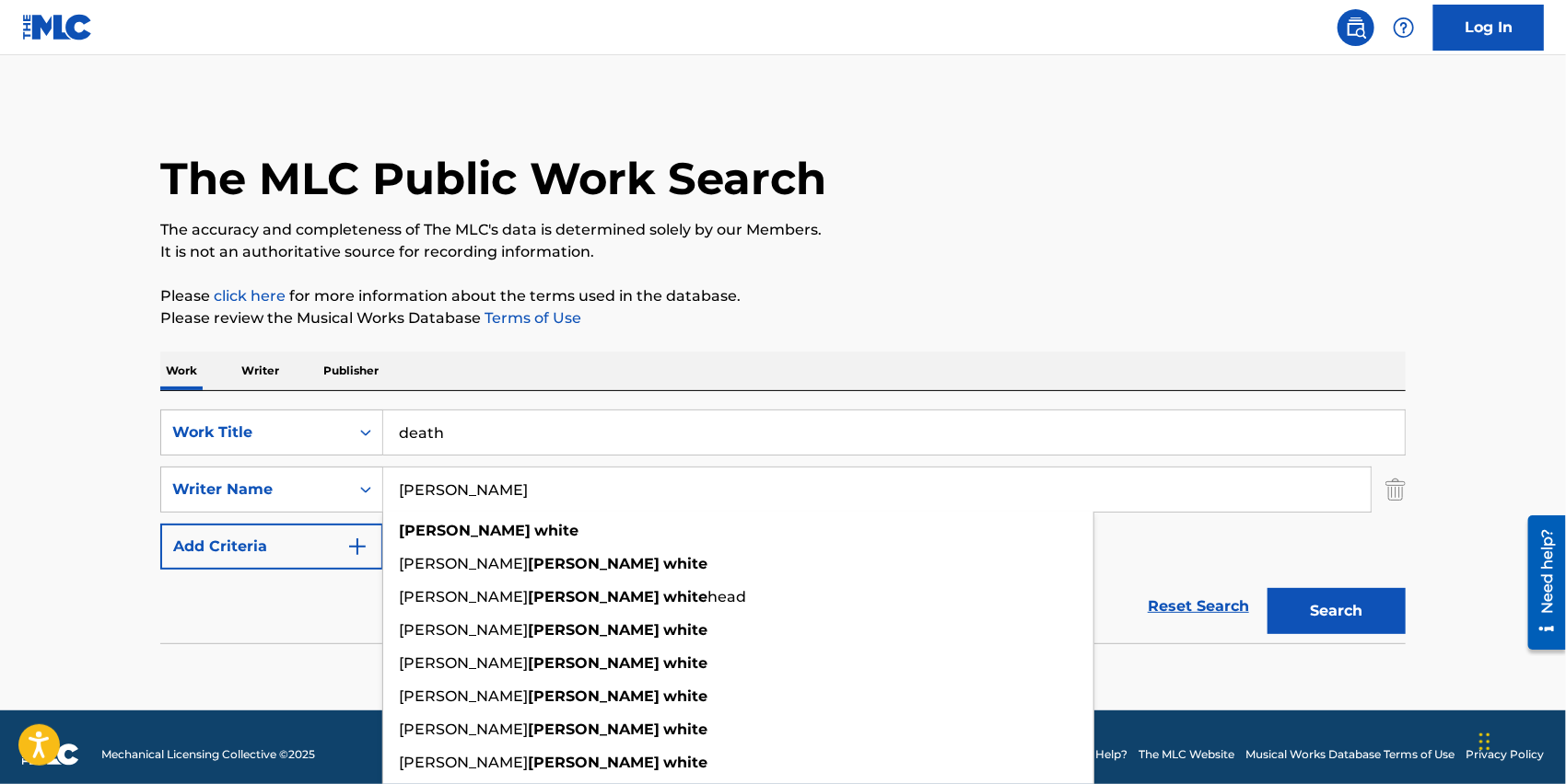
type input "lamar white ii"
click at [1268, 589] on button "Search" at bounding box center [1336, 611] width 138 height 46
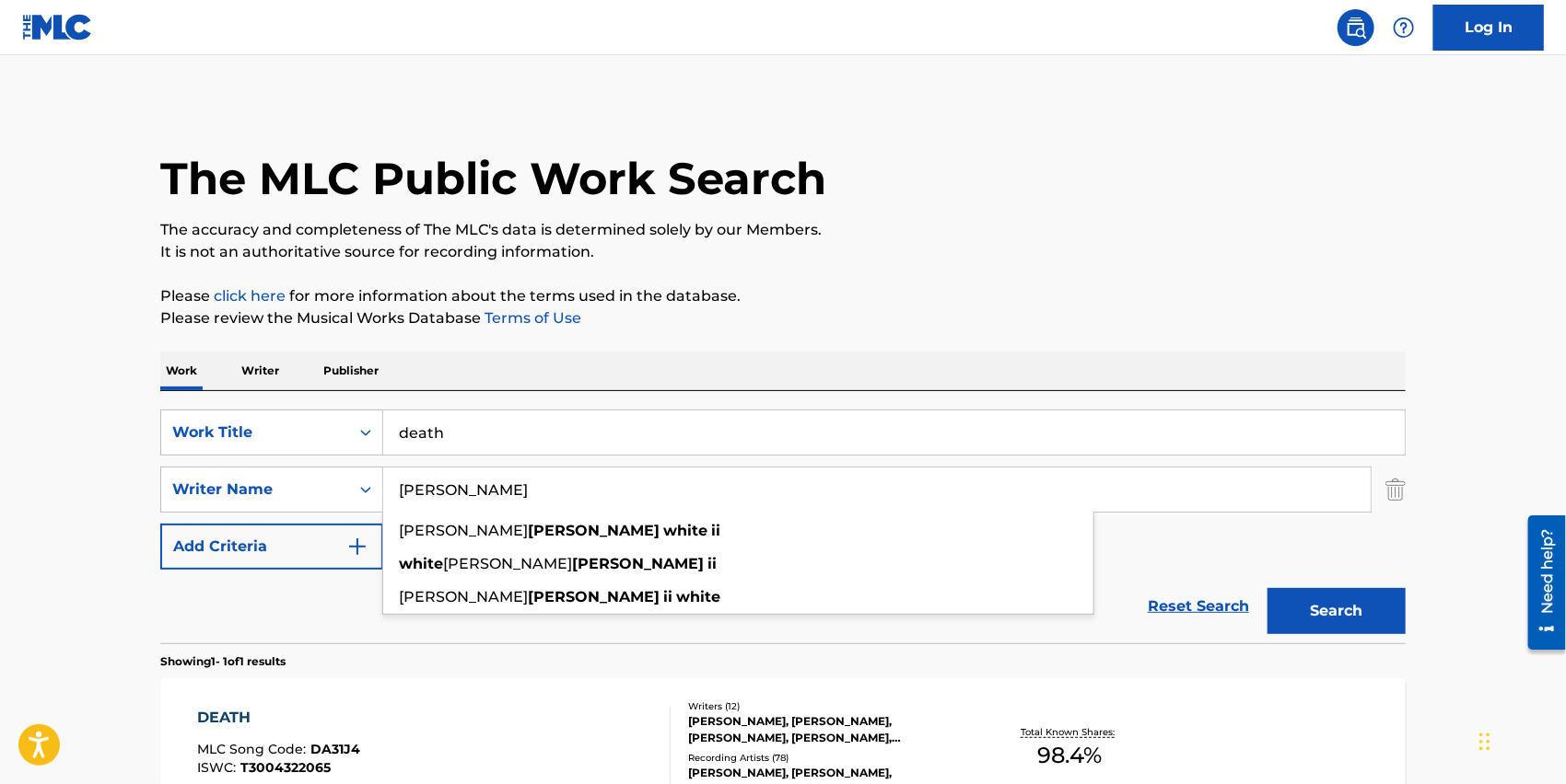
scroll to position [217, 0]
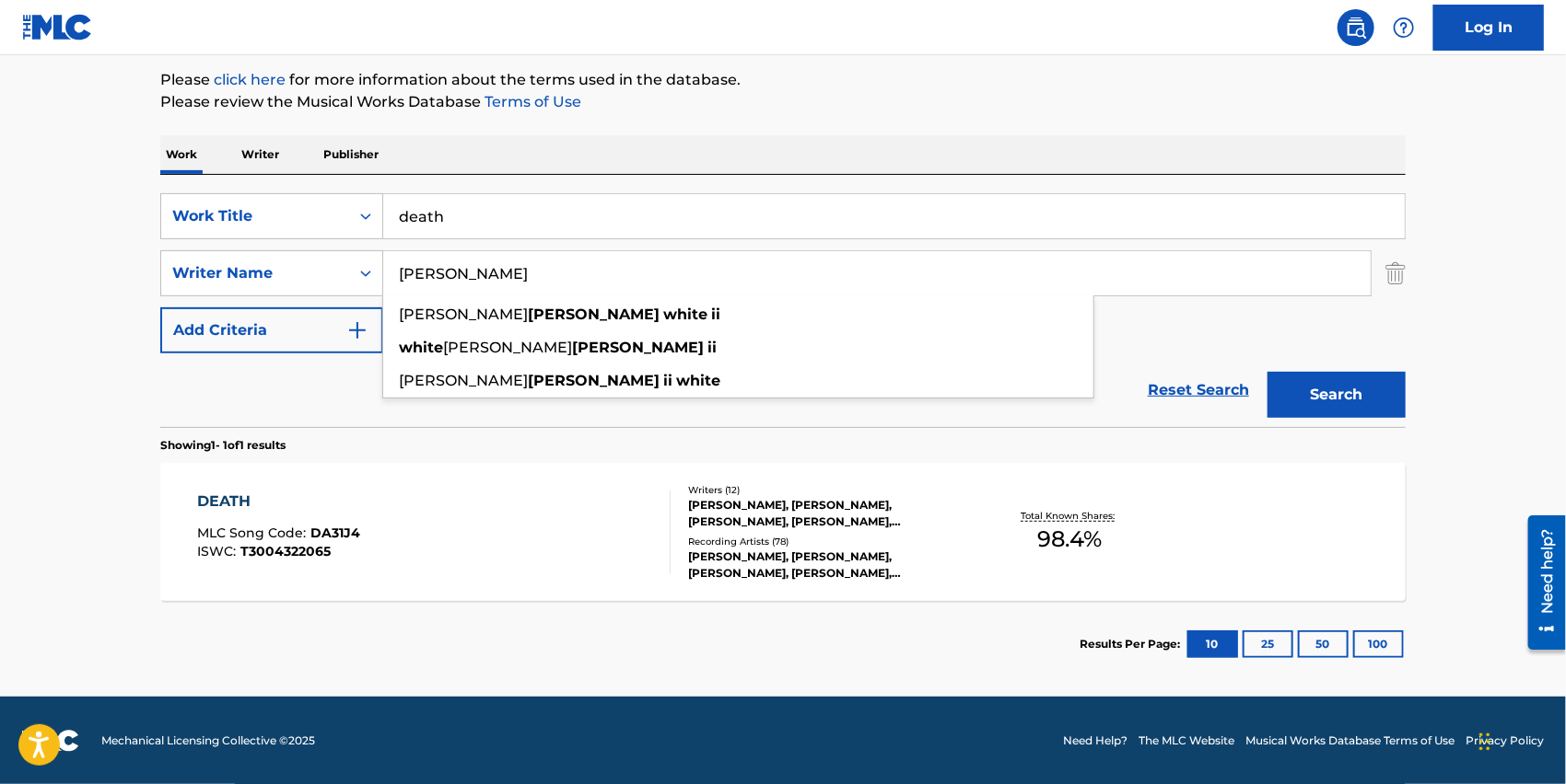
click at [1204, 526] on div "DEATH MLC Song Code : DA31J4 ISWC : T3004322065 Writers ( 12 ) [PERSON_NAME], […" at bounding box center [783, 531] width 1246 height 138
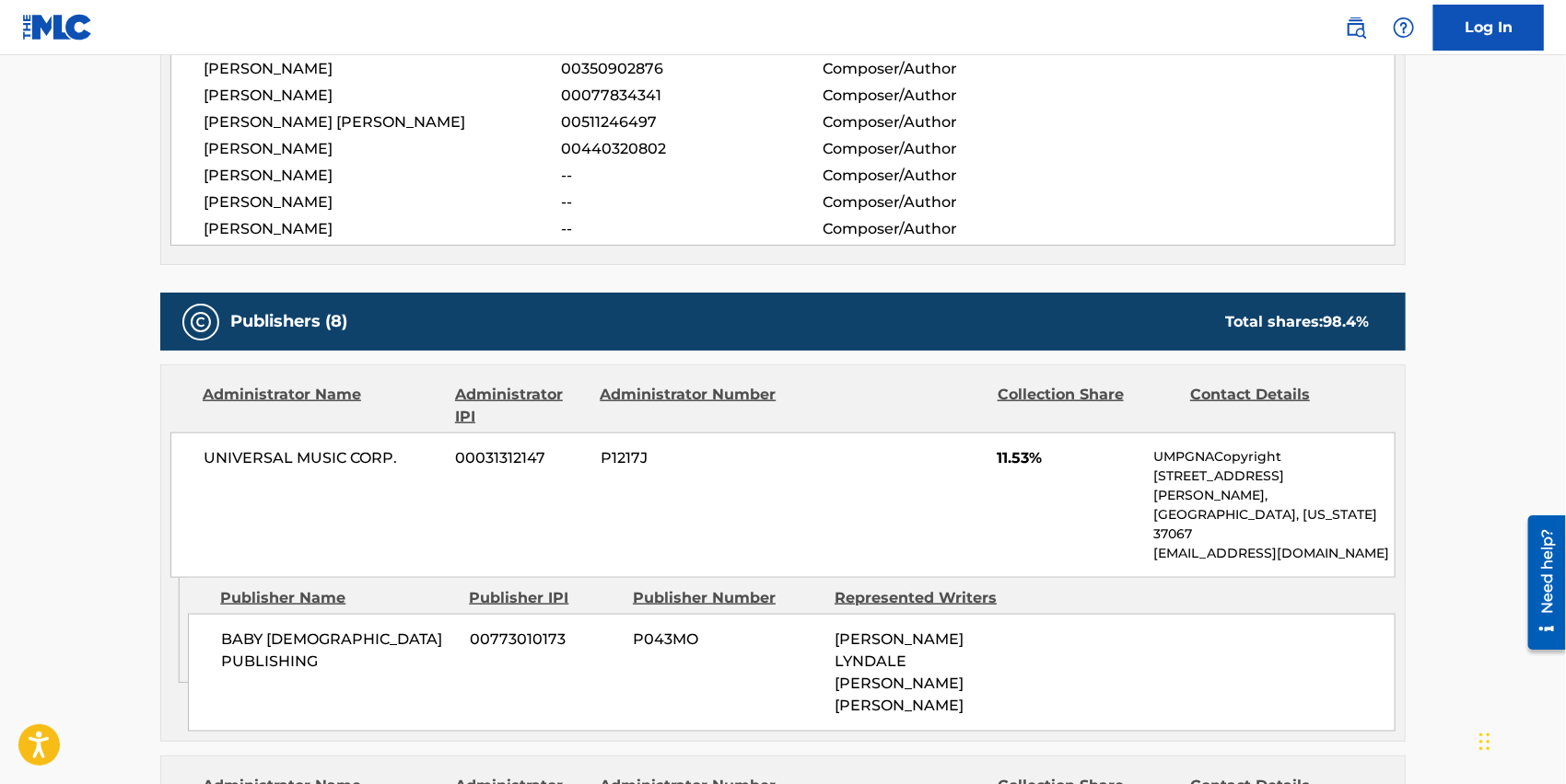
scroll to position [613, 0]
